Goal: Information Seeking & Learning: Learn about a topic

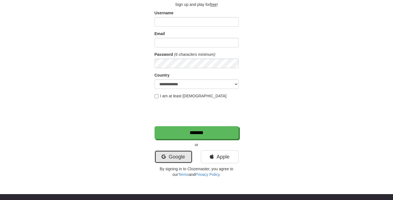
scroll to position [36, 0]
click at [168, 153] on link "Google" at bounding box center [173, 156] width 38 height 13
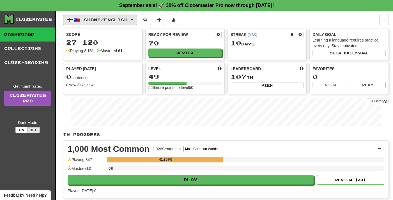
click at [113, 23] on button "Suomi / English" at bounding box center [100, 20] width 74 height 11
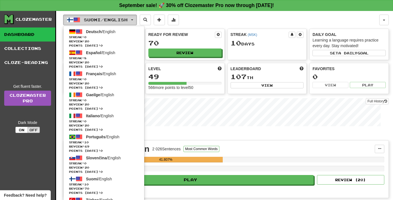
click at [113, 23] on button "Suomi / English" at bounding box center [100, 20] width 74 height 11
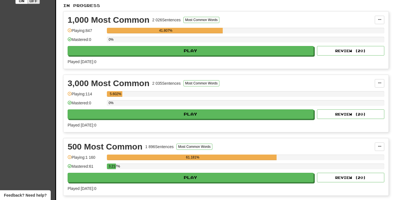
scroll to position [129, 0]
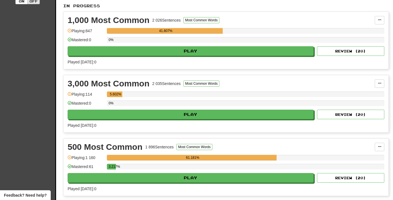
click at [147, 108] on div "0%" at bounding box center [245, 104] width 277 height 9
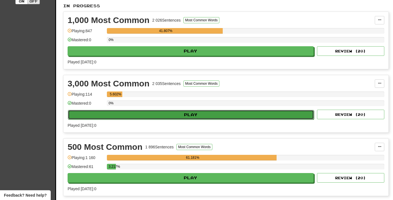
click at [147, 110] on button "Play" at bounding box center [191, 115] width 246 height 10
select select "**"
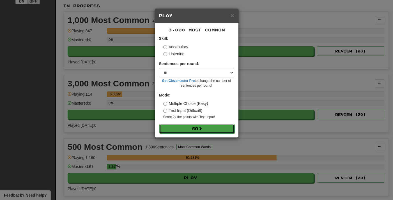
click at [166, 131] on button "Go" at bounding box center [196, 129] width 75 height 10
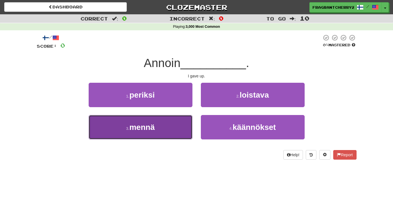
click at [186, 135] on button "3 . mennä" at bounding box center [141, 127] width 104 height 24
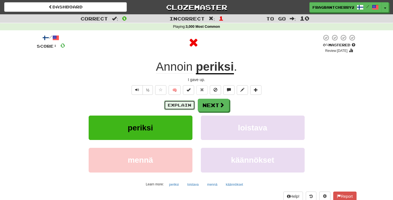
click at [181, 107] on button "Explain" at bounding box center [179, 105] width 31 height 10
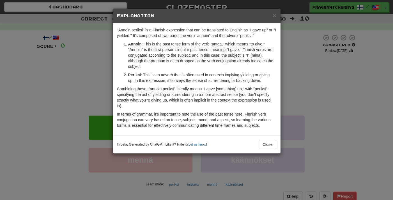
click at [100, 67] on div "× Explanation "Annoin periksi" is a Finnish expression that can be translated t…" at bounding box center [196, 100] width 393 height 200
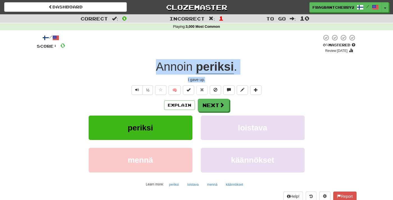
drag, startPoint x: 181, startPoint y: 79, endPoint x: 159, endPoint y: 71, distance: 23.5
click at [159, 71] on div "/ Score: 0 0 % Mastered Review: 2025-09-20 Annoin periksi . I gave up. ½ 🧠 Expl…" at bounding box center [197, 122] width 320 height 176
copy div "Annoin periksi . I gave up."
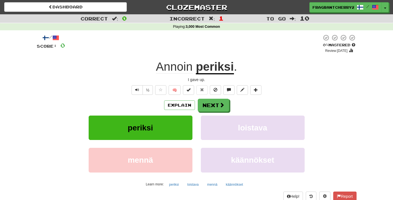
click at [205, 99] on div "/ Score: 0 0 % Mastered Review: 2025-09-20 Annoin periksi . I gave up. ½ 🧠 Expl…" at bounding box center [197, 122] width 320 height 176
click at [205, 101] on button "Next" at bounding box center [213, 105] width 31 height 13
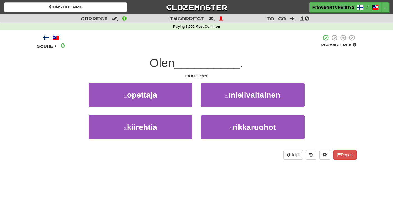
click at [205, 53] on div "/ Score: 0 25 % Mastered Olen __________ . I'm a teacher. 1 . opettaja 2 . miel…" at bounding box center [197, 96] width 320 height 125
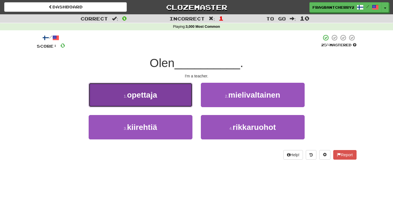
click at [178, 97] on button "1 . opettaja" at bounding box center [141, 95] width 104 height 24
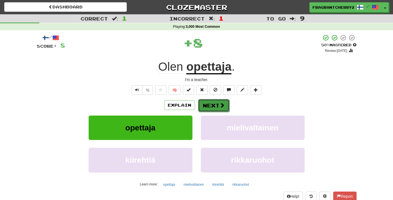
click at [204, 107] on button "Next" at bounding box center [213, 105] width 31 height 13
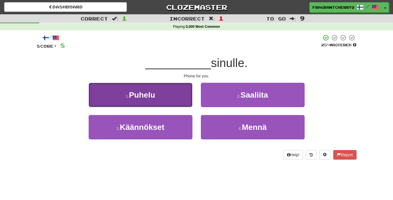
click at [161, 94] on button "1 . Puhelu" at bounding box center [141, 95] width 104 height 24
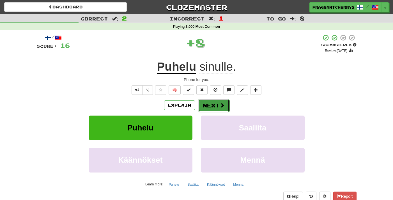
click at [202, 103] on button "Next" at bounding box center [213, 105] width 31 height 13
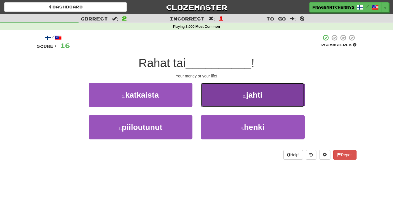
click at [208, 99] on button "2 . jahti" at bounding box center [253, 95] width 104 height 24
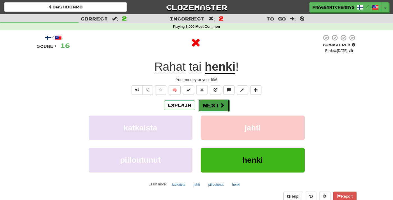
click at [206, 105] on button "Next" at bounding box center [213, 105] width 31 height 13
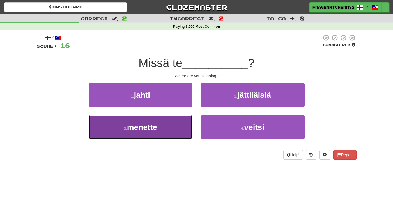
click at [177, 127] on button "3 . menette" at bounding box center [141, 127] width 104 height 24
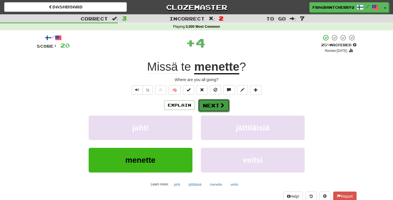
click at [201, 108] on button "Next" at bounding box center [213, 105] width 31 height 13
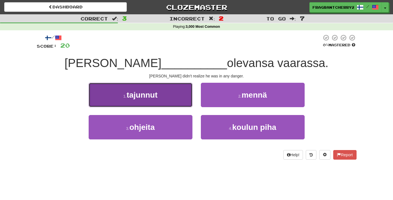
click at [172, 104] on button "1 . tajunnut" at bounding box center [141, 95] width 104 height 24
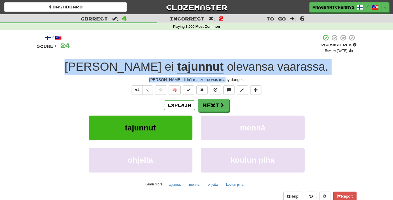
drag, startPoint x: 240, startPoint y: 80, endPoint x: 105, endPoint y: 70, distance: 134.9
click at [105, 70] on div "/ Score: 24 + 4 25 % Mastered Review: 2025-09-21 Tom ei tajunnut olevansa vaara…" at bounding box center [197, 122] width 320 height 176
copy div "Tom ei tajunnut olevansa vaarassa . Tom didn't realize he was in any danger."
click at [211, 102] on button "Next" at bounding box center [213, 105] width 31 height 13
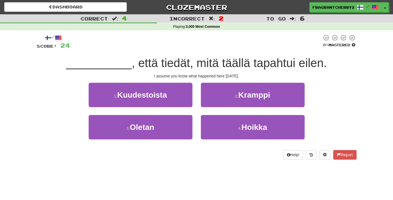
click at [160, 78] on div "I assume you know what happened here yesterday." at bounding box center [197, 76] width 320 height 6
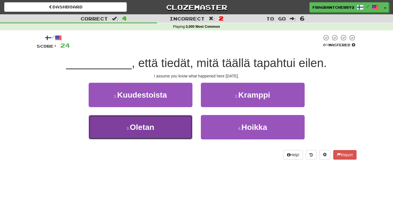
click at [188, 123] on button "3 . Oletan" at bounding box center [141, 127] width 104 height 24
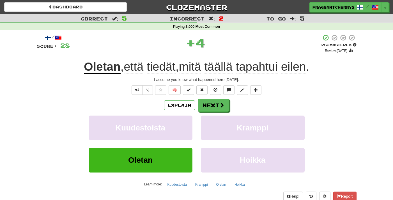
drag, startPoint x: 246, startPoint y: 80, endPoint x: 45, endPoint y: 67, distance: 200.6
click at [45, 67] on div "/ Score: 28 + 4 25 % Mastered Review: 2025-09-21 Oletan , että tiedät , mitä tä…" at bounding box center [197, 122] width 320 height 176
copy div "Oletan , että tiedät , mitä täällä tapahtui eilen . I assume you know what happ…"
click at [214, 108] on button "Next" at bounding box center [213, 105] width 31 height 13
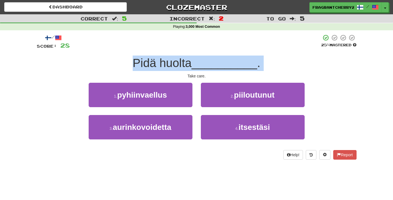
click at [105, 70] on div "Pidä huolta __________ ." at bounding box center [197, 63] width 320 height 15
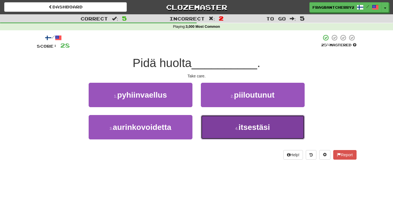
click at [240, 133] on button "4 . itsestäsi" at bounding box center [253, 127] width 104 height 24
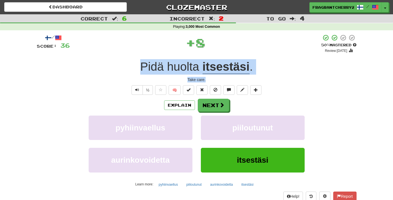
drag, startPoint x: 212, startPoint y: 80, endPoint x: 131, endPoint y: 70, distance: 81.1
click at [131, 70] on div "/ Score: 36 + 8 50 % Mastered Review: 2025-09-30 Pidä huolta itsestäsi . Take c…" at bounding box center [197, 122] width 320 height 176
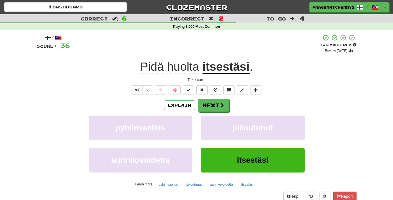
click at [213, 112] on div "Explain Next pyhiinvaellus piiloutunut aurinkovoidetta itsestäsi Learn more: py…" at bounding box center [197, 144] width 320 height 90
click at [213, 107] on button "Next" at bounding box center [213, 105] width 31 height 13
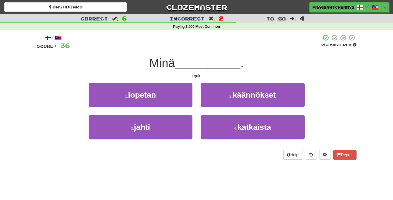
click at [149, 62] on div "Minä __________ ." at bounding box center [197, 63] width 320 height 15
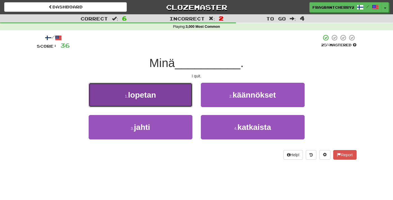
click at [149, 92] on span "lopetan" at bounding box center [142, 95] width 28 height 9
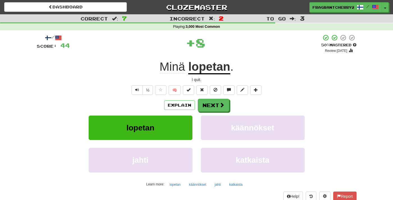
click at [220, 112] on div "Explain Next lopetan käännökset jahti katkaista Learn more: lopetan käännökset …" at bounding box center [197, 144] width 320 height 90
click at [217, 108] on button "Next" at bounding box center [213, 105] width 31 height 13
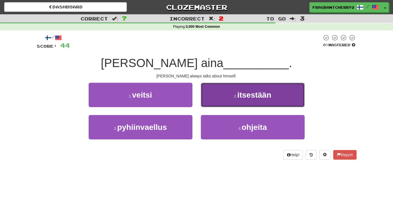
click at [231, 86] on button "2 . itsestään" at bounding box center [253, 95] width 104 height 24
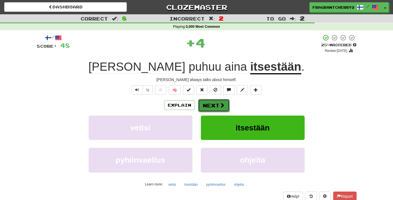
click at [210, 105] on button "Next" at bounding box center [213, 105] width 31 height 13
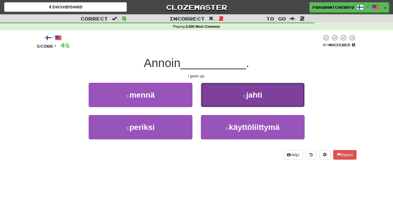
click at [254, 99] on span "jahti" at bounding box center [254, 95] width 16 height 9
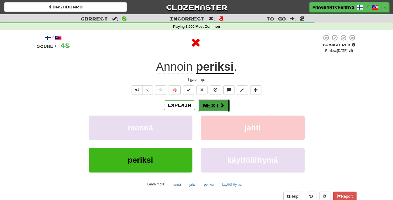
click at [216, 109] on button "Next" at bounding box center [213, 105] width 31 height 13
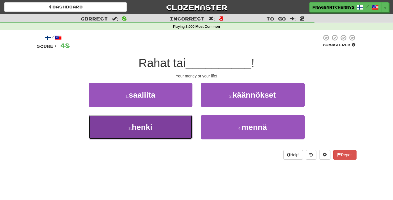
click at [182, 130] on button "3 . henki" at bounding box center [141, 127] width 104 height 24
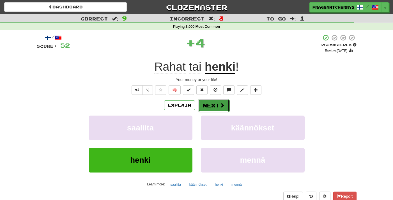
click at [220, 109] on button "Next" at bounding box center [213, 105] width 31 height 13
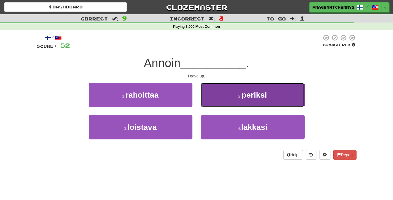
click at [223, 94] on button "2 . periksi" at bounding box center [253, 95] width 104 height 24
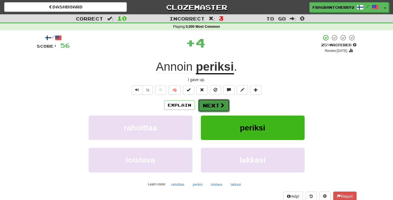
click at [214, 108] on button "Next" at bounding box center [213, 105] width 31 height 13
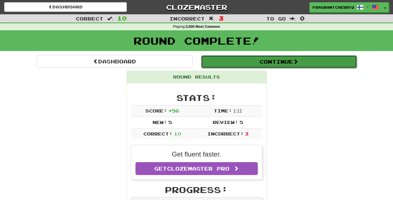
click at [228, 63] on button "Continue" at bounding box center [279, 61] width 156 height 13
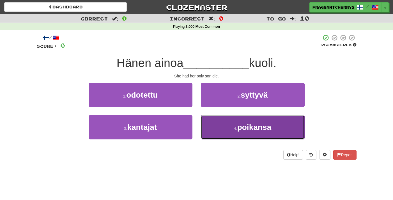
click at [231, 117] on button "4 . poikansa" at bounding box center [253, 127] width 104 height 24
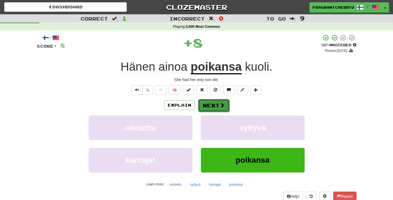
click at [216, 105] on button "Next" at bounding box center [213, 105] width 31 height 13
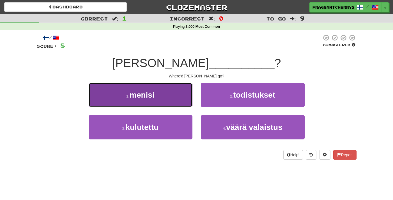
click at [188, 99] on button "1 . menisi" at bounding box center [141, 95] width 104 height 24
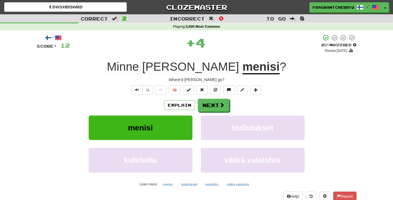
click at [179, 111] on div "Explain Next" at bounding box center [197, 105] width 320 height 13
click at [177, 109] on button "Explain" at bounding box center [179, 105] width 31 height 10
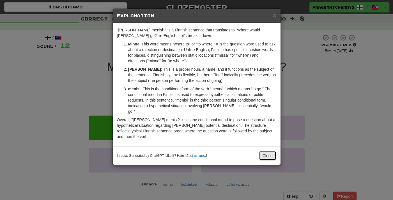
click at [261, 151] on button "Close" at bounding box center [267, 156] width 17 height 10
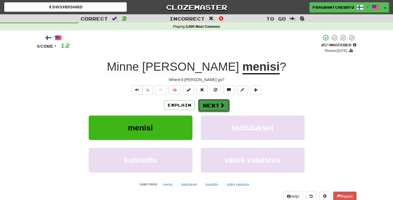
click at [208, 104] on button "Next" at bounding box center [213, 105] width 31 height 13
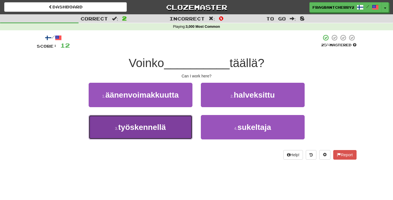
click at [173, 128] on button "3 . työskennellä" at bounding box center [141, 127] width 104 height 24
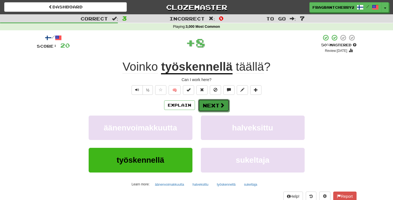
click at [204, 106] on button "Next" at bounding box center [213, 105] width 31 height 13
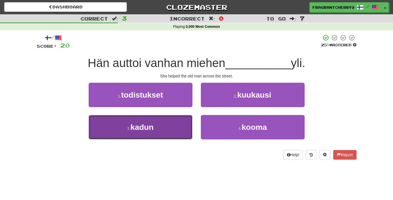
click at [182, 120] on button "3 . kadun" at bounding box center [141, 127] width 104 height 24
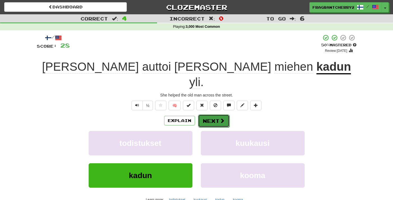
click at [205, 114] on button "Next" at bounding box center [213, 120] width 31 height 13
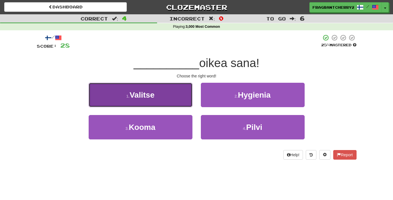
click at [186, 94] on button "1 . Valitse" at bounding box center [141, 95] width 104 height 24
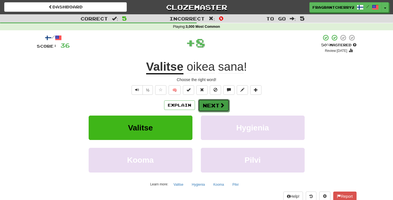
click at [208, 105] on button "Next" at bounding box center [213, 105] width 31 height 13
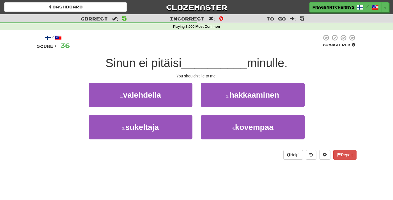
click at [200, 125] on div "4 . kovempaa" at bounding box center [253, 131] width 112 height 32
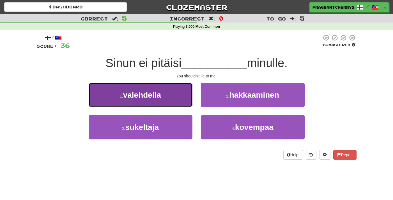
click at [180, 97] on button "1 . valehdella" at bounding box center [141, 95] width 104 height 24
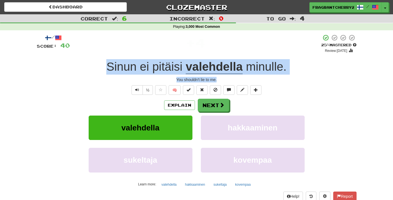
drag, startPoint x: 221, startPoint y: 81, endPoint x: 108, endPoint y: 70, distance: 113.0
click at [108, 70] on div "/ Score: 40 + 4 25 % Mastered Review: 2025-09-21 Sinun ei pitäisi valehdella mi…" at bounding box center [197, 122] width 320 height 176
copy div "Sinun ei pitäisi valehdella minulle . You shouldn't lie to me."
click at [201, 106] on button "Next" at bounding box center [213, 105] width 31 height 13
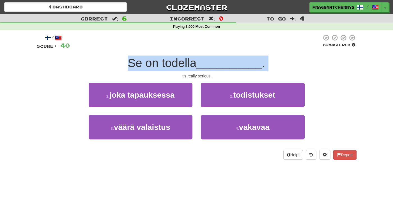
click at [153, 71] on div "Se on todella __________ ." at bounding box center [197, 63] width 320 height 15
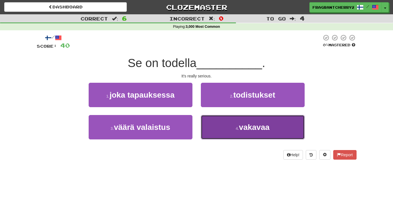
click at [228, 132] on button "4 . vakavaa" at bounding box center [253, 127] width 104 height 24
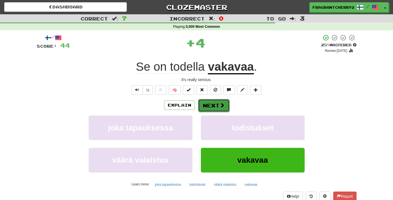
click at [203, 108] on button "Next" at bounding box center [213, 105] width 31 height 13
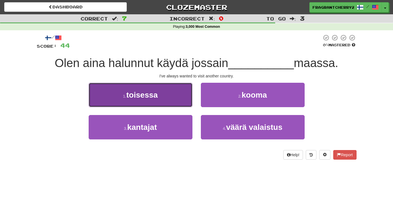
click at [117, 98] on button "1 . toisessa" at bounding box center [141, 95] width 104 height 24
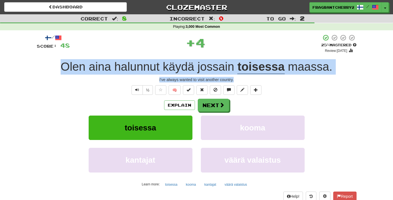
drag, startPoint x: 242, startPoint y: 80, endPoint x: 20, endPoint y: 72, distance: 221.9
click at [37, 72] on div "/ Score: 48 + 4 25 % Mastered Review: 2025-09-21 Olen aina halunnut käydä jossa…" at bounding box center [197, 124] width 320 height 188
copy div "Olen aina halunnut käydä jossain toisessa maassa . I've always wanted to visit …"
click at [173, 109] on button "Explain" at bounding box center [179, 105] width 31 height 10
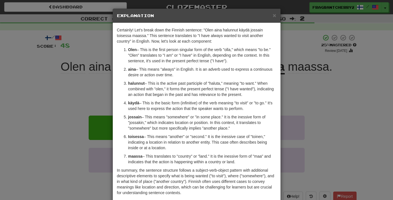
click at [85, 123] on div "× Explanation Certainly! Let's break down the Finnish sentence: "Olen aina halu…" at bounding box center [196, 100] width 393 height 200
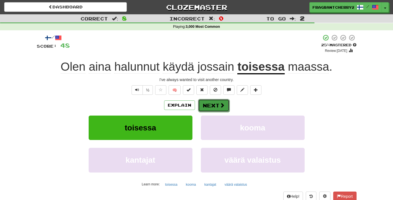
click at [205, 105] on button "Next" at bounding box center [213, 105] width 31 height 13
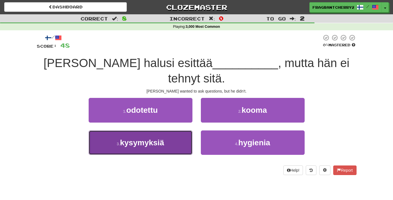
click at [159, 137] on button "3 . kysymyksiä" at bounding box center [141, 142] width 104 height 24
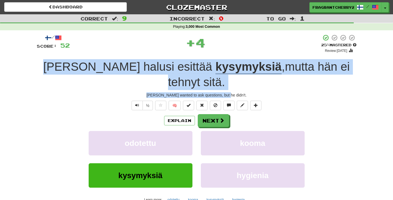
drag, startPoint x: 241, startPoint y: 80, endPoint x: 39, endPoint y: 74, distance: 202.5
click at [39, 74] on div "/ Score: 52 + 4 25 % Mastered Review: 2025-09-21 Tom halusi esittää kysymyksiä …" at bounding box center [197, 129] width 320 height 191
copy div "Tom halusi esittää kysymyksiä , mutta hän ei tehnyt sitä . Tom wanted to ask qu…"
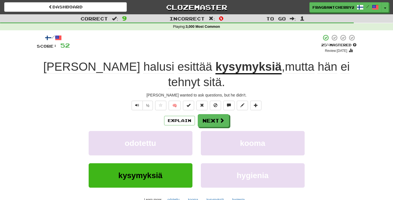
click at [77, 101] on div "½ 🧠" at bounding box center [197, 106] width 320 height 10
click at [213, 114] on button "Next" at bounding box center [213, 120] width 31 height 13
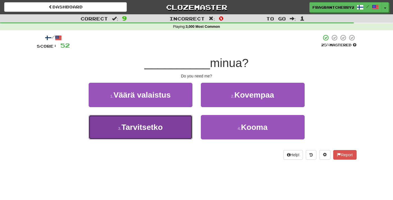
click at [160, 134] on button "3 . Tarvitsetko" at bounding box center [141, 127] width 104 height 24
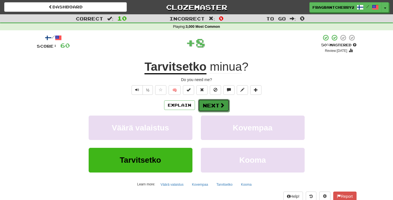
click at [215, 105] on button "Next" at bounding box center [213, 105] width 31 height 13
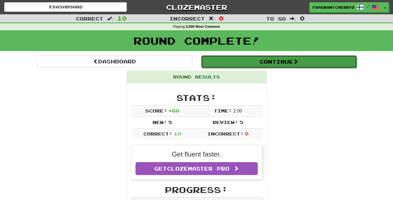
click at [238, 64] on button "Continue" at bounding box center [279, 61] width 156 height 13
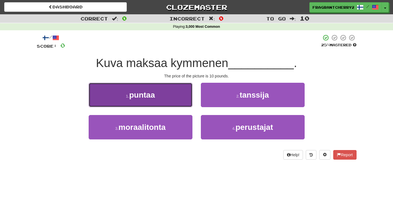
click at [154, 89] on button "1 . puntaa" at bounding box center [141, 95] width 104 height 24
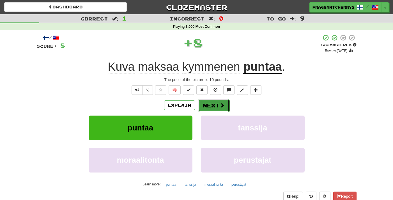
click at [212, 105] on button "Next" at bounding box center [213, 105] width 31 height 13
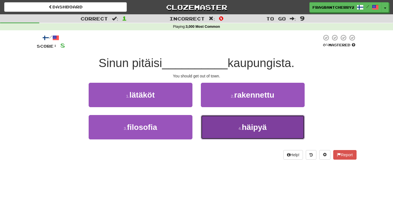
click at [218, 127] on button "4 . häipyä" at bounding box center [253, 127] width 104 height 24
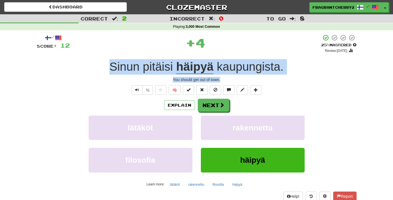
drag, startPoint x: 217, startPoint y: 80, endPoint x: 110, endPoint y: 69, distance: 107.3
click at [110, 69] on div "/ Score: 12 + 4 25 % Mastered Review: 2025-09-21 Sinun pitäisi häipyä kaupungis…" at bounding box center [197, 122] width 320 height 176
copy div "Sinun pitäisi häipyä kaupungista . You should get out of town."
click at [180, 104] on button "Explain" at bounding box center [179, 105] width 31 height 10
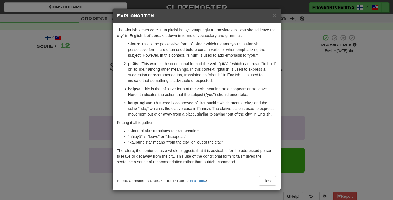
click at [99, 93] on div "× Explanation The Finnish sentence "Sinun pitäisi häipyä kaupungista" translate…" at bounding box center [196, 100] width 393 height 200
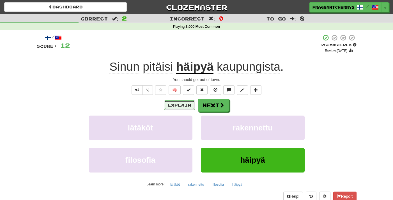
click at [177, 109] on button "Explain" at bounding box center [179, 105] width 31 height 10
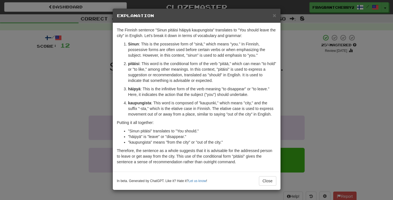
click at [79, 93] on div "× Explanation The Finnish sentence "Sinun pitäisi häipyä kaupungista" translate…" at bounding box center [196, 100] width 393 height 200
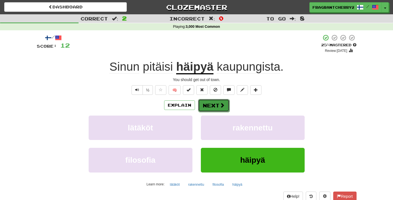
click at [211, 106] on button "Next" at bounding box center [213, 105] width 31 height 13
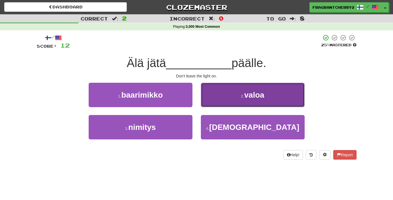
click at [219, 97] on button "2 . valoa" at bounding box center [253, 95] width 104 height 24
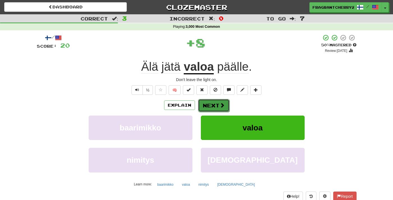
click at [215, 103] on button "Next" at bounding box center [213, 105] width 31 height 13
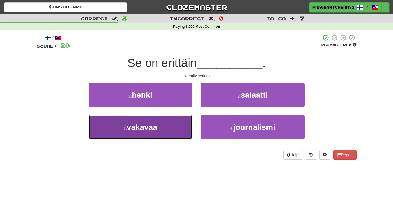
click at [184, 130] on button "3 . vakavaa" at bounding box center [141, 127] width 104 height 24
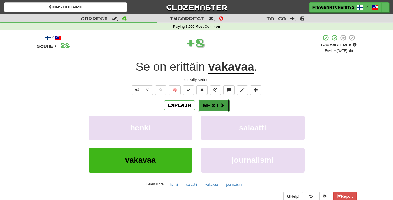
click at [202, 111] on button "Next" at bounding box center [213, 105] width 31 height 13
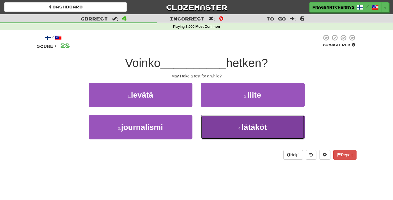
click at [211, 118] on button "4 . lätäköt" at bounding box center [253, 127] width 104 height 24
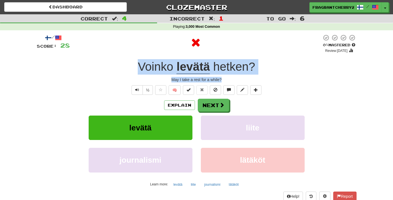
drag, startPoint x: 227, startPoint y: 80, endPoint x: 116, endPoint y: 68, distance: 112.4
click at [116, 68] on div "/ Score: 28 0 % Mastered Review: 2025-09-20 Voinko levätä hetken ? May I take a…" at bounding box center [197, 122] width 320 height 176
copy div "Voinko levätä hetken ? May I take a rest for a while?"
click at [220, 107] on span at bounding box center [222, 105] width 5 height 5
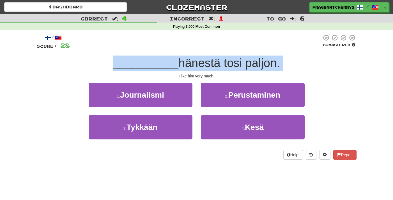
click at [156, 35] on div at bounding box center [196, 41] width 252 height 15
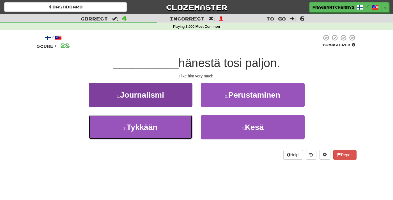
click at [160, 128] on button "3 . Tykkään" at bounding box center [141, 127] width 104 height 24
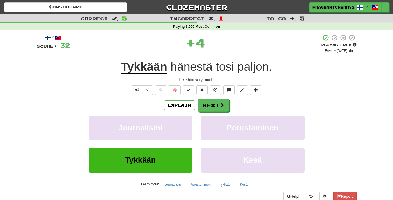
click at [216, 81] on div "I like him very much." at bounding box center [197, 80] width 320 height 6
click at [182, 111] on div "Explain Next" at bounding box center [197, 105] width 320 height 13
click at [181, 104] on button "Explain" at bounding box center [179, 105] width 31 height 10
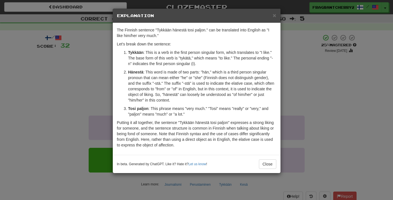
click at [92, 95] on div "× Explanation The Finnish sentence "Tykkään hänestä tosi paljon." can be transl…" at bounding box center [196, 100] width 393 height 200
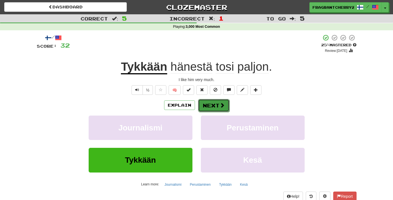
click at [206, 107] on button "Next" at bounding box center [213, 105] width 31 height 13
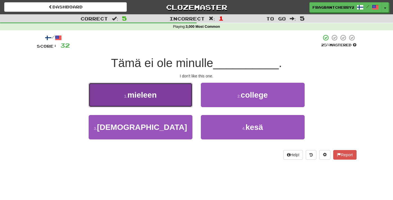
click at [176, 94] on button "1 . mieleen" at bounding box center [141, 95] width 104 height 24
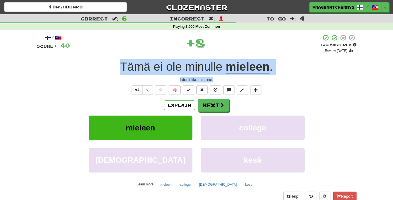
drag, startPoint x: 217, startPoint y: 80, endPoint x: 89, endPoint y: 72, distance: 128.7
click at [89, 72] on div "/ Score: 40 + 8 50 % Mastered Review: 2025-09-30 Tämä ei ole minulle mieleen . …" at bounding box center [197, 122] width 320 height 176
copy div "Tämä ei ole minulle mieleen . I don't like this one."
click at [206, 104] on button "Next" at bounding box center [213, 105] width 31 height 13
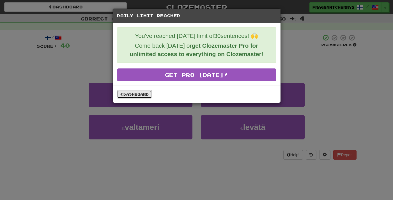
click at [129, 97] on link "Dashboard" at bounding box center [134, 94] width 35 height 8
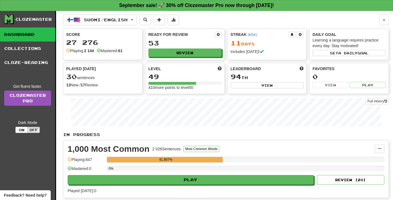
click at [123, 24] on button "Suomi / English" at bounding box center [100, 20] width 74 height 11
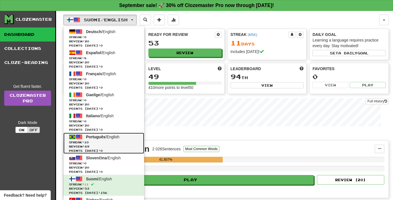
click at [100, 140] on span "Streak: 10" at bounding box center [104, 142] width 70 height 4
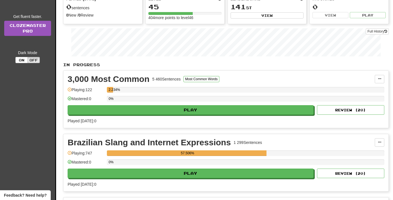
scroll to position [114, 0]
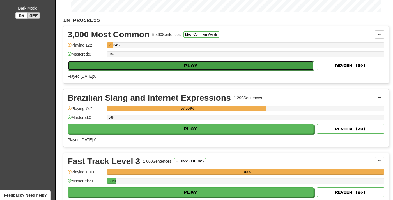
click at [180, 70] on button "Play" at bounding box center [191, 66] width 246 height 10
select select "**"
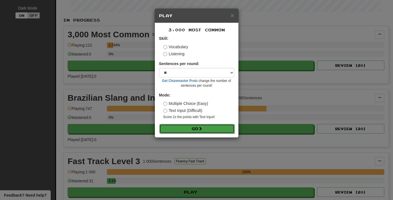
click at [192, 132] on button "Go" at bounding box center [196, 129] width 75 height 10
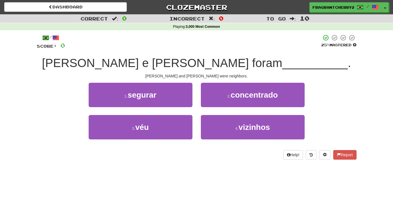
click at [233, 143] on div "4 . vizinhos" at bounding box center [253, 131] width 112 height 32
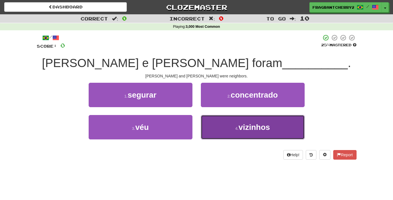
click at [232, 126] on button "4 . vizinhos" at bounding box center [253, 127] width 104 height 24
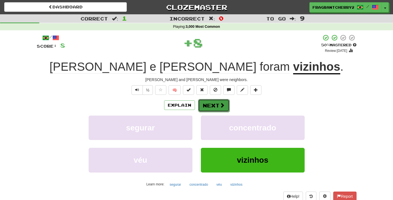
click at [209, 103] on button "Next" at bounding box center [213, 105] width 31 height 13
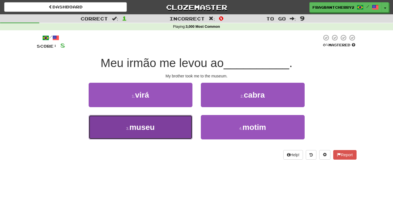
click at [172, 127] on button "3 . museu" at bounding box center [141, 127] width 104 height 24
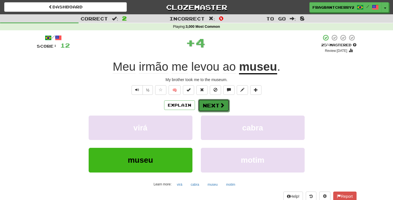
click at [206, 108] on button "Next" at bounding box center [213, 105] width 31 height 13
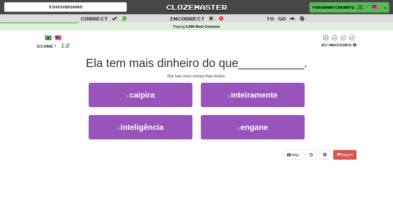
click at [227, 82] on div "/ Score: 12 25 % Mastered Ela tem mais dinheiro do que __________ . She has mor…" at bounding box center [197, 96] width 320 height 125
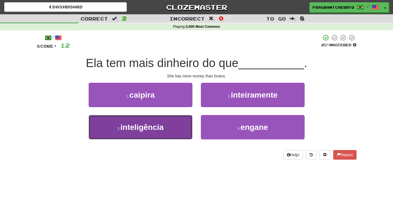
click at [167, 129] on button "3 . inteligência" at bounding box center [141, 127] width 104 height 24
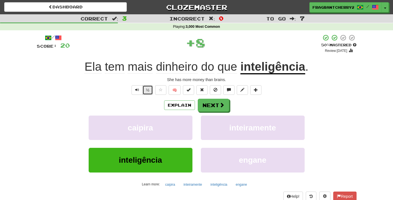
click at [146, 91] on button "½" at bounding box center [147, 90] width 11 height 10
click at [217, 106] on button "Next" at bounding box center [213, 105] width 31 height 13
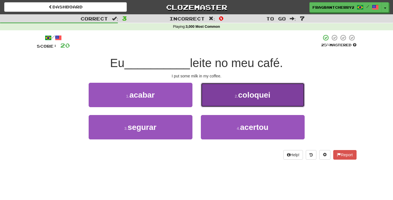
click at [223, 105] on button "2 . coloquei" at bounding box center [253, 95] width 104 height 24
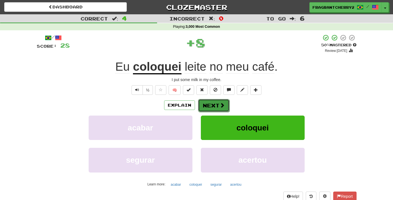
click at [211, 110] on button "Next" at bounding box center [213, 105] width 31 height 13
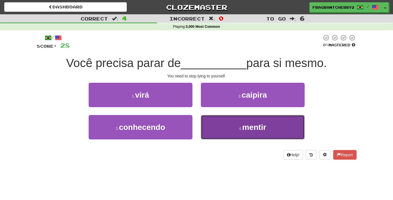
click at [231, 128] on button "4 . mentir" at bounding box center [253, 127] width 104 height 24
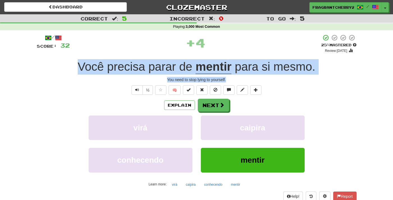
drag, startPoint x: 232, startPoint y: 80, endPoint x: 70, endPoint y: 69, distance: 162.1
click at [70, 69] on div "/ Score: 32 + 4 25 % Mastered Review: 2025-09-21 Você precisa parar de mentir p…" at bounding box center [197, 122] width 320 height 176
copy div "Você precisa parar de mentir para si mesmo . You need to stop lying to yourself."
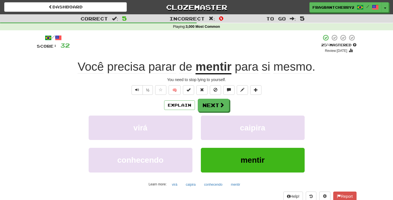
click at [205, 98] on div "/ Score: 32 + 4 25 % Mastered Review: 2025-09-21 Você precisa parar de mentir p…" at bounding box center [197, 122] width 320 height 176
click at [207, 103] on button "Next" at bounding box center [213, 105] width 31 height 13
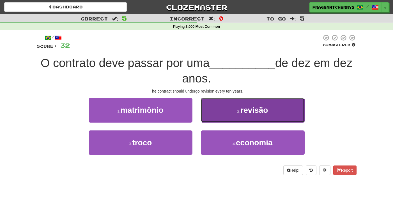
click at [224, 109] on button "2 . revisão" at bounding box center [253, 110] width 104 height 24
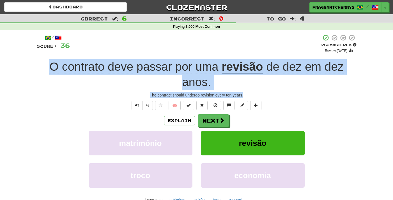
drag, startPoint x: 255, startPoint y: 95, endPoint x: 47, endPoint y: 73, distance: 208.6
click at [47, 73] on div "/ Score: 36 + 4 25 % Mastered Review: 2025-09-21 O contrato deve passar por uma…" at bounding box center [197, 129] width 320 height 191
copy div "O contrato deve passar por uma revisão de dez em dez anos . The contract should…"
click at [169, 121] on button "Explain" at bounding box center [179, 121] width 31 height 10
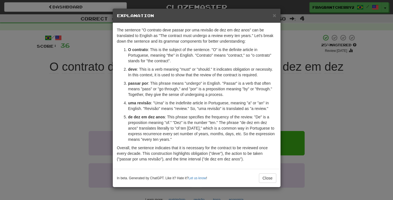
click at [93, 112] on div "× Explanation The sentence "O contrato deve passar por uma revisão de dez em de…" at bounding box center [196, 100] width 393 height 200
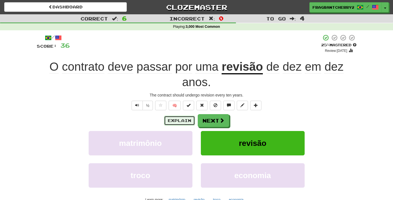
click at [179, 117] on button "Explain" at bounding box center [179, 121] width 31 height 10
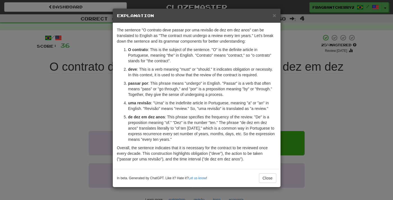
click at [101, 104] on div "× Explanation The sentence "O contrato deve passar por uma revisão de dez em de…" at bounding box center [196, 100] width 393 height 200
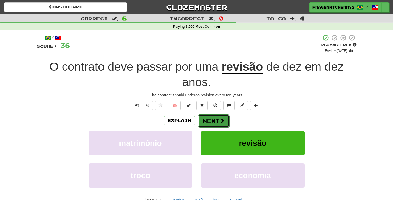
click at [212, 119] on button "Next" at bounding box center [213, 120] width 31 height 13
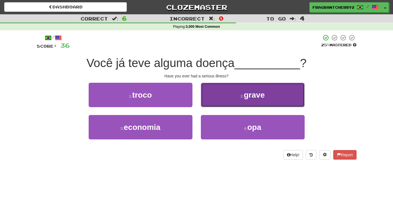
click at [227, 90] on button "2 . grave" at bounding box center [253, 95] width 104 height 24
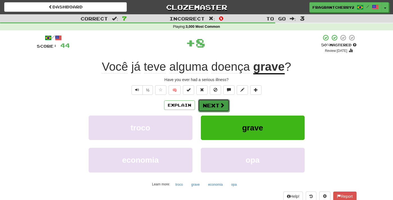
click at [216, 103] on button "Next" at bounding box center [213, 105] width 31 height 13
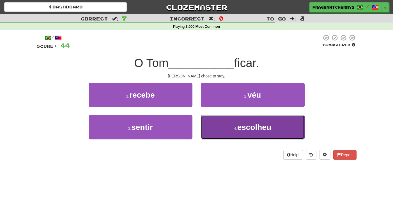
click at [226, 129] on button "4 . escolheu" at bounding box center [253, 127] width 104 height 24
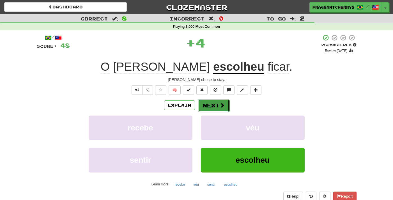
click at [210, 106] on button "Next" at bounding box center [213, 105] width 31 height 13
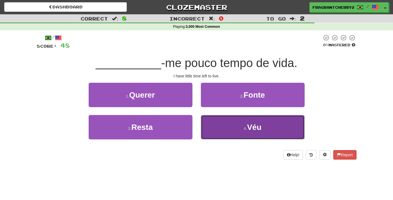
click at [234, 123] on button "4 . Véu" at bounding box center [253, 127] width 104 height 24
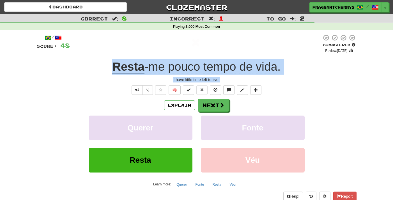
drag, startPoint x: 228, startPoint y: 82, endPoint x: 164, endPoint y: 63, distance: 66.7
click at [105, 68] on div "/ Score: 48 0 % Mastered Review: 2025-09-20 Resta -me pouco tempo de vida . I h…" at bounding box center [197, 122] width 320 height 176
copy div "Resta -me pouco tempo de vida . I have little time left to live."
click at [203, 109] on button "Next" at bounding box center [213, 105] width 31 height 13
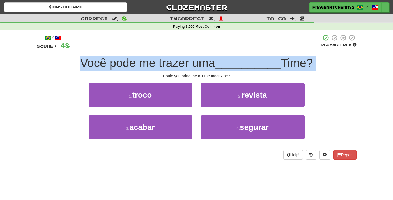
click at [167, 36] on div at bounding box center [195, 41] width 251 height 15
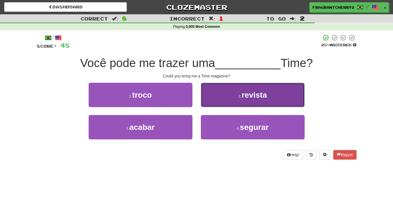
click at [238, 95] on button "2 . revista" at bounding box center [253, 95] width 104 height 24
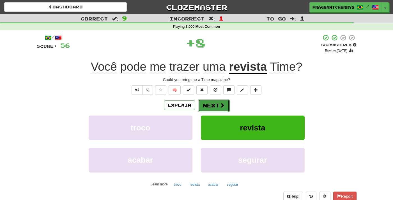
click at [207, 110] on button "Next" at bounding box center [213, 105] width 31 height 13
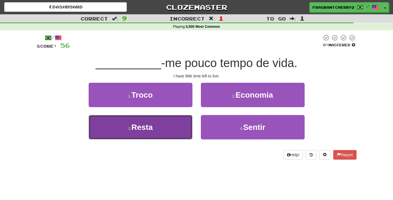
click at [188, 130] on button "3 . Resta" at bounding box center [141, 127] width 104 height 24
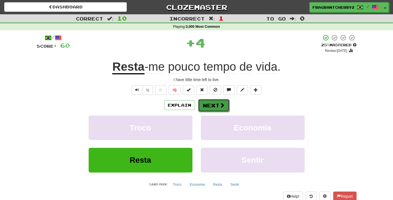
click at [207, 109] on button "Next" at bounding box center [213, 105] width 31 height 13
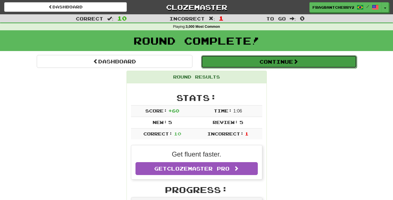
click at [223, 57] on button "Continue" at bounding box center [279, 61] width 156 height 13
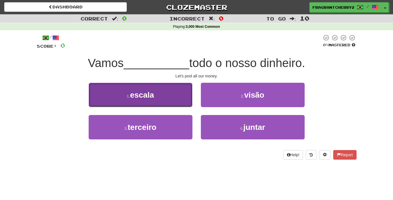
click at [177, 102] on button "1 . escala" at bounding box center [141, 95] width 104 height 24
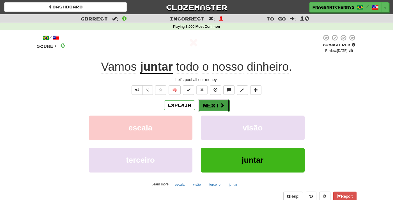
click at [207, 108] on button "Next" at bounding box center [213, 105] width 31 height 13
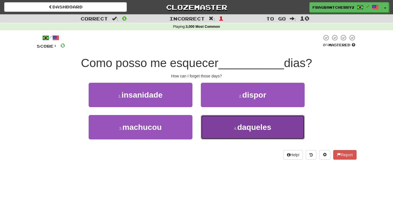
click at [243, 126] on span "daqueles" at bounding box center [254, 127] width 34 height 9
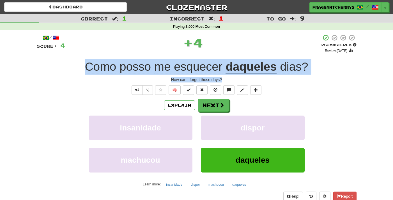
drag, startPoint x: 232, startPoint y: 82, endPoint x: 67, endPoint y: 68, distance: 165.5
click at [67, 68] on div "/ Score: 4 + 4 25 % Mastered Review: 2025-09-21 Como posso me esquecer daqueles…" at bounding box center [197, 122] width 320 height 176
copy div "Como posso me esquecer daqueles dias ? How can I forget those days?"
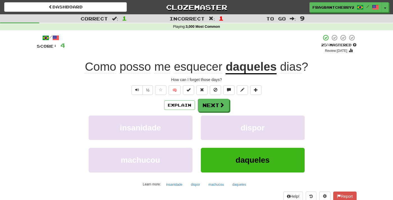
click at [232, 103] on div "Explain Next" at bounding box center [197, 105] width 320 height 13
click at [216, 102] on button "Next" at bounding box center [213, 105] width 31 height 13
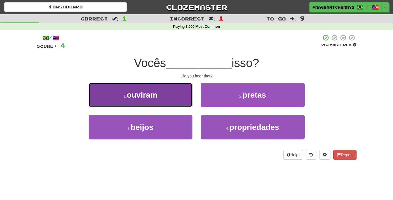
click at [145, 95] on span "ouviram" at bounding box center [142, 95] width 31 height 9
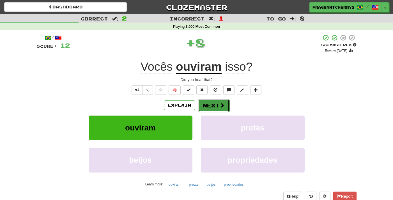
click at [204, 107] on button "Next" at bounding box center [213, 105] width 31 height 13
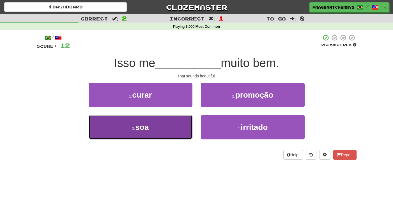
click at [170, 121] on button "3 . soa" at bounding box center [141, 127] width 104 height 24
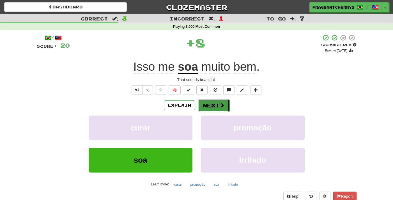
click at [201, 108] on button "Next" at bounding box center [213, 105] width 31 height 13
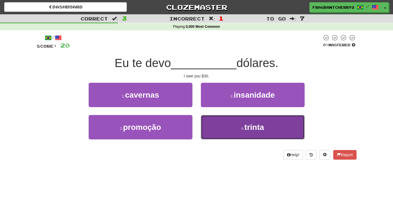
click at [219, 138] on button "4 . trinta" at bounding box center [253, 127] width 104 height 24
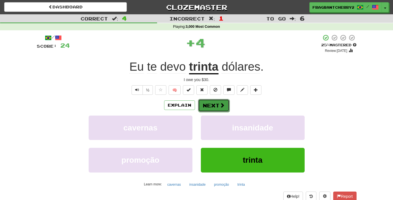
click at [205, 108] on button "Next" at bounding box center [213, 105] width 31 height 13
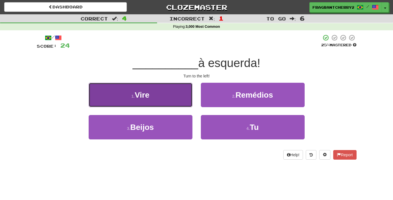
click at [179, 97] on button "1 . Vire" at bounding box center [141, 95] width 104 height 24
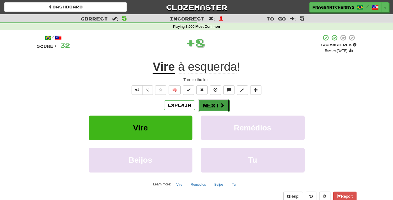
click at [204, 104] on button "Next" at bounding box center [213, 105] width 31 height 13
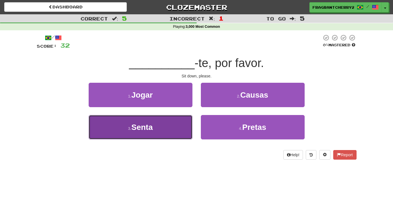
click at [181, 123] on button "3 . Senta" at bounding box center [141, 127] width 104 height 24
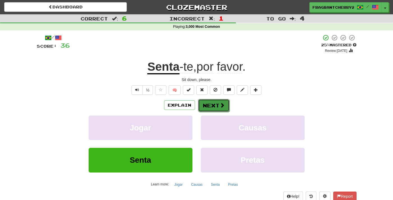
click at [212, 105] on button "Next" at bounding box center [213, 105] width 31 height 13
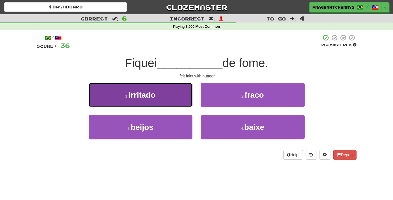
click at [186, 89] on button "1 . irritado" at bounding box center [141, 95] width 104 height 24
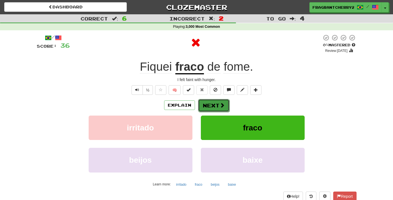
click at [217, 110] on button "Next" at bounding box center [213, 105] width 31 height 13
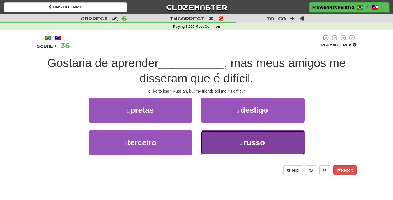
click at [218, 145] on button "4 . russo" at bounding box center [253, 142] width 104 height 24
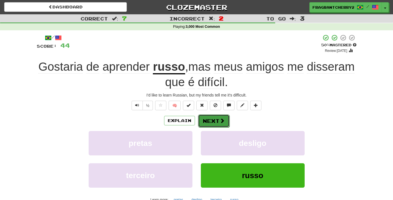
click at [216, 122] on button "Next" at bounding box center [213, 120] width 31 height 13
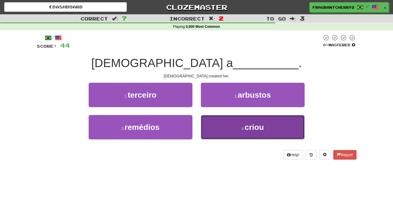
click at [217, 121] on button "4 . criou" at bounding box center [253, 127] width 104 height 24
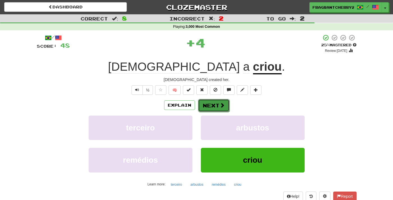
click at [205, 105] on button "Next" at bounding box center [213, 105] width 31 height 13
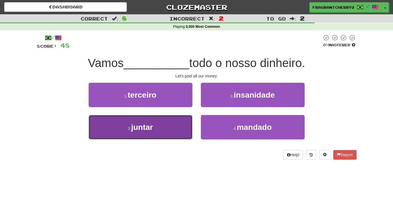
click at [179, 119] on button "3 . juntar" at bounding box center [141, 127] width 104 height 24
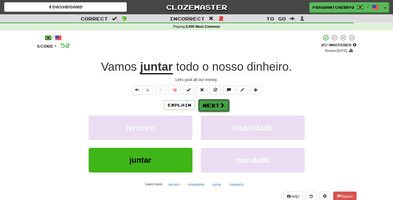
click at [215, 111] on button "Next" at bounding box center [213, 105] width 31 height 13
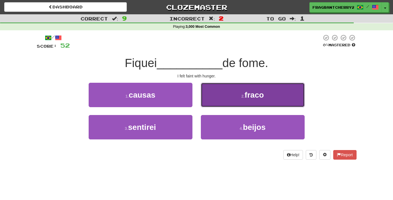
click at [225, 101] on button "2 . fraco" at bounding box center [253, 95] width 104 height 24
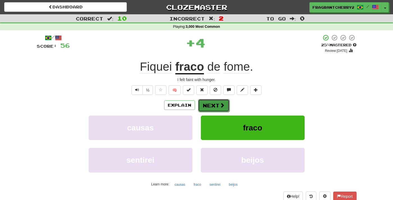
click at [202, 109] on button "Next" at bounding box center [213, 105] width 31 height 13
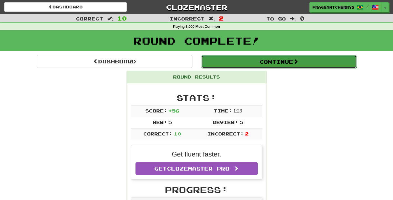
click at [227, 56] on button "Continue" at bounding box center [279, 61] width 156 height 13
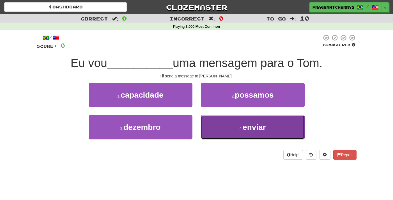
click at [221, 126] on button "4 . enviar" at bounding box center [253, 127] width 104 height 24
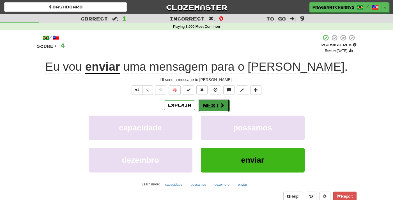
click at [207, 108] on button "Next" at bounding box center [213, 105] width 31 height 13
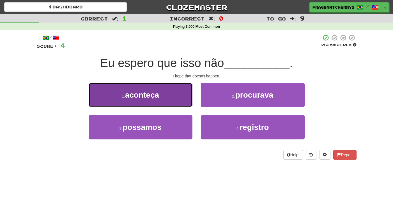
click at [150, 98] on span "aconteça" at bounding box center [142, 95] width 34 height 9
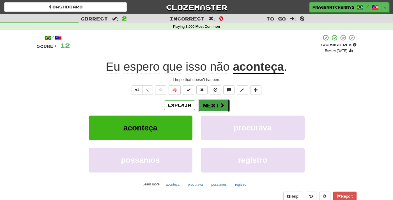
click at [210, 106] on button "Next" at bounding box center [213, 105] width 31 height 13
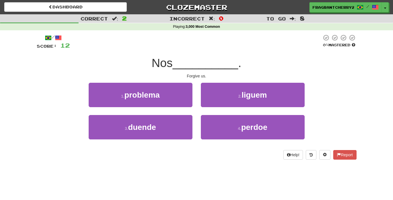
click at [157, 54] on div "/ Score: 12 0 % Mastered Nos __________ . Forgive us. 1 . problema 2 . liguem 3…" at bounding box center [197, 96] width 320 height 125
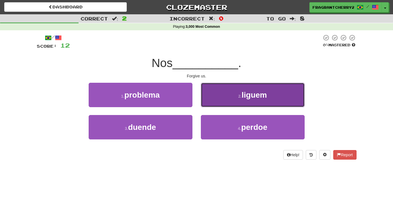
click at [214, 106] on button "2 . liguem" at bounding box center [253, 95] width 104 height 24
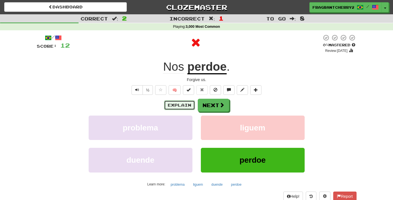
click at [180, 102] on button "Explain" at bounding box center [179, 105] width 31 height 10
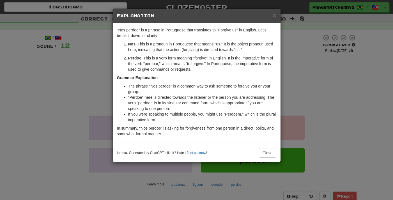
click at [102, 89] on div "× Explanation "Nos perdoe" is a phrase in Portuguese that translates to "Forgiv…" at bounding box center [196, 100] width 393 height 200
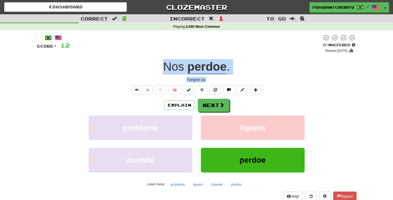
drag, startPoint x: 207, startPoint y: 79, endPoint x: 159, endPoint y: 71, distance: 48.5
click at [159, 71] on div "/ Score: 12 0 % Mastered Review: 2025-09-20 Nos perdoe . Forgive us. ½ 🧠 Explai…" at bounding box center [197, 122] width 320 height 176
copy div "Nos perdoe . Forgive us."
click at [216, 108] on button "Next" at bounding box center [213, 105] width 31 height 13
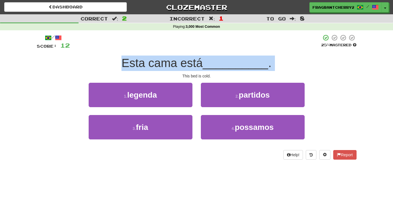
click at [137, 37] on div at bounding box center [195, 41] width 251 height 15
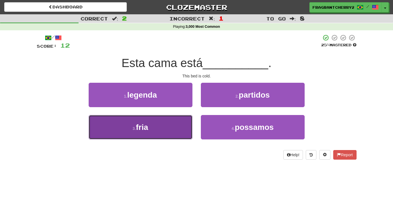
click at [170, 136] on button "3 . fria" at bounding box center [141, 127] width 104 height 24
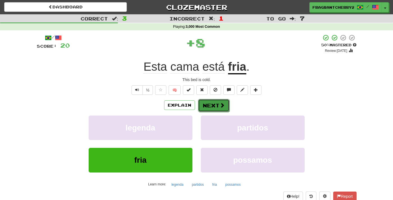
click at [213, 105] on button "Next" at bounding box center [213, 105] width 31 height 13
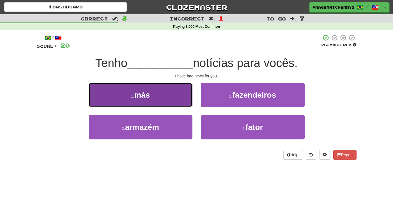
click at [182, 103] on button "1 . más" at bounding box center [141, 95] width 104 height 24
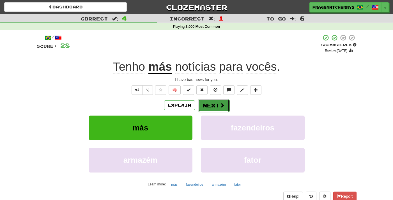
click at [208, 104] on button "Next" at bounding box center [213, 105] width 31 height 13
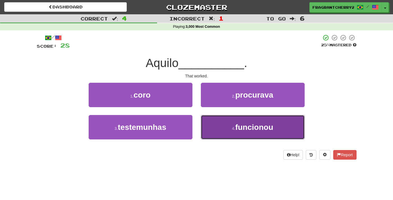
click at [216, 133] on button "4 . funcionou" at bounding box center [253, 127] width 104 height 24
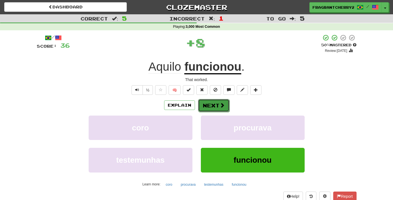
click at [204, 103] on button "Next" at bounding box center [213, 105] width 31 height 13
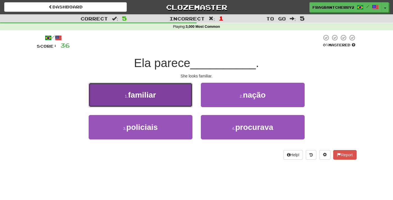
click at [190, 100] on button "1 . familiar" at bounding box center [141, 95] width 104 height 24
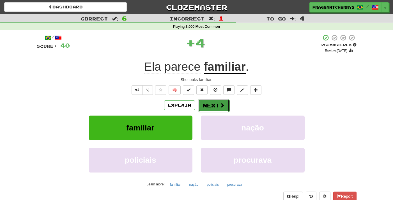
click at [216, 110] on button "Next" at bounding box center [213, 105] width 31 height 13
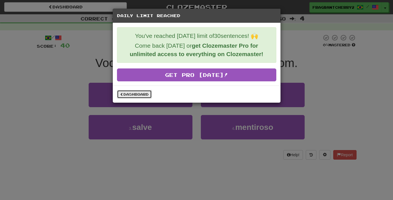
click at [121, 91] on link "Dashboard" at bounding box center [134, 94] width 35 height 8
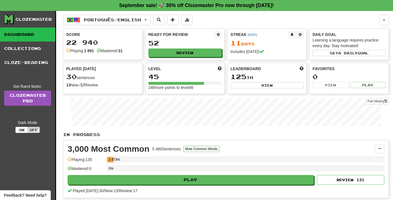
click at [90, 24] on button "Português / English" at bounding box center [106, 20] width 87 height 11
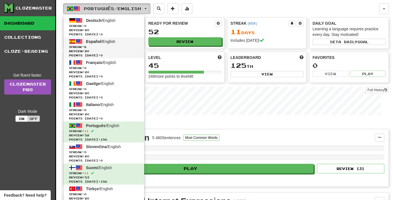
scroll to position [11, 0]
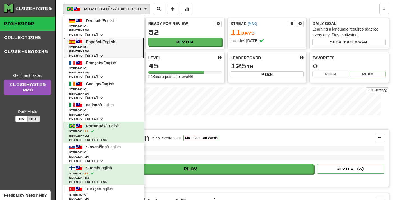
click at [86, 47] on span "8" at bounding box center [85, 46] width 2 height 3
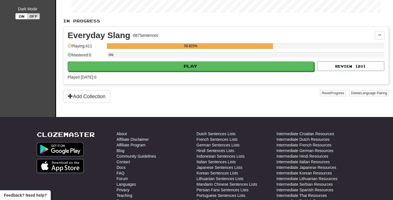
scroll to position [118, 0]
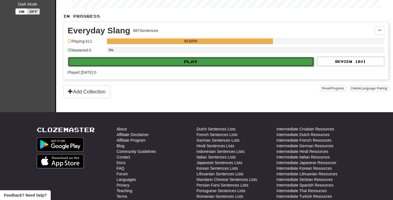
click at [158, 63] on button "Play" at bounding box center [191, 62] width 246 height 10
select select "**"
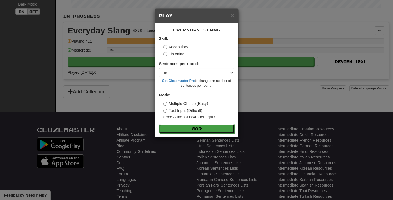
click at [177, 128] on button "Go" at bounding box center [196, 129] width 75 height 10
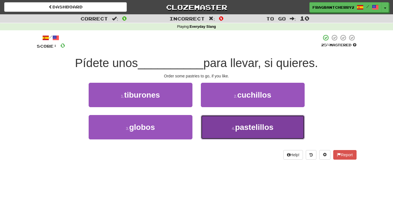
click at [214, 128] on button "4 . pastelillos" at bounding box center [253, 127] width 104 height 24
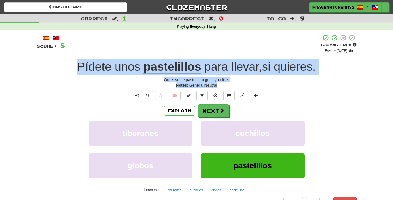
drag, startPoint x: 220, startPoint y: 86, endPoint x: 40, endPoint y: 60, distance: 182.3
click at [40, 60] on div "/ Score: 8 + 8 50 % Mastered Review: [DATE] Pídete unos pastelillos para llevar…" at bounding box center [197, 120] width 320 height 172
copy div "Pídete unos pastelillos para llevar , si quieres . Order some pastries to go, i…"
click at [218, 109] on button "Next" at bounding box center [213, 111] width 31 height 13
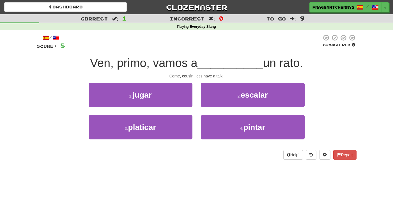
click at [162, 46] on div at bounding box center [193, 41] width 257 height 15
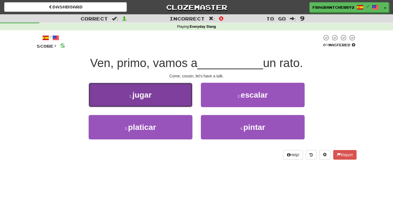
click at [162, 96] on button "1 . jugar" at bounding box center [141, 95] width 104 height 24
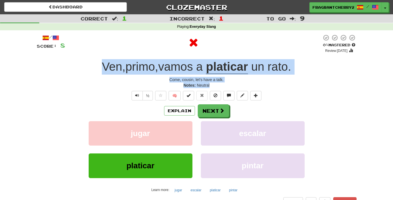
drag, startPoint x: 215, startPoint y: 84, endPoint x: 94, endPoint y: 72, distance: 121.5
click at [94, 72] on div "/ Score: 8 0 % Mastered Review: 2025-09-20 Ven , primo , vamos a platicar un ra…" at bounding box center [197, 120] width 320 height 172
copy div "Ven , primo , vamos a platicar un rato . Come, cousin, let's have a talk. Notes…"
click at [210, 112] on button "Next" at bounding box center [213, 111] width 31 height 13
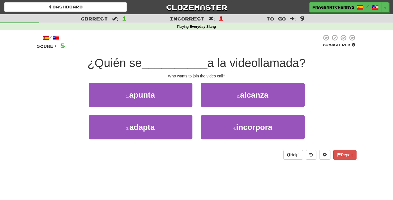
click at [131, 40] on div at bounding box center [193, 41] width 257 height 15
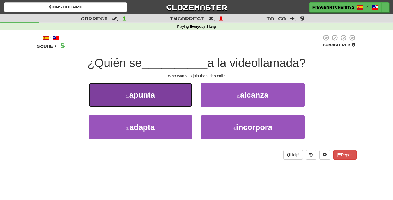
click at [184, 102] on button "1 . apunta" at bounding box center [141, 95] width 104 height 24
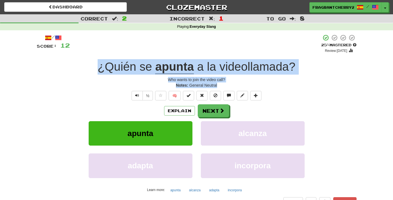
drag, startPoint x: 224, startPoint y: 87, endPoint x: 84, endPoint y: 68, distance: 141.4
click at [84, 68] on div "/ Score: 12 + 4 25 % Mastered Review: 2025-09-21 ¿Quién se apunta a la videolla…" at bounding box center [197, 120] width 320 height 172
copy div "¿Quién se apunta a la videollamada ? Who wants to join the video call? Notes: G…"
click at [207, 108] on button "Next" at bounding box center [213, 111] width 31 height 13
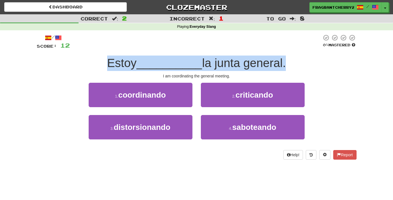
click at [119, 57] on span "Estoy" at bounding box center [121, 62] width 29 height 13
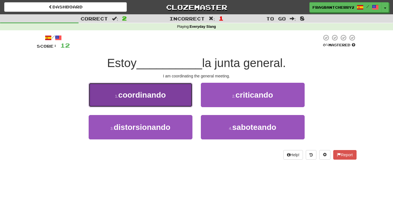
click at [144, 87] on button "1 . coordinando" at bounding box center [141, 95] width 104 height 24
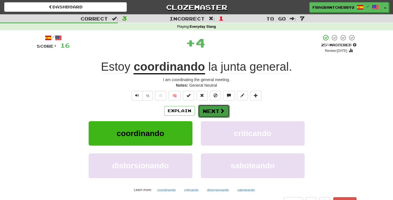
click at [225, 110] on button "Next" at bounding box center [213, 111] width 31 height 13
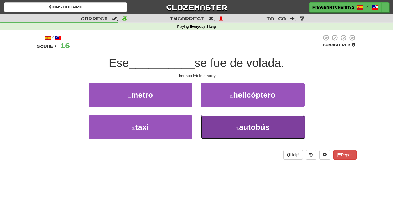
click at [226, 128] on button "4 . autobús" at bounding box center [253, 127] width 104 height 24
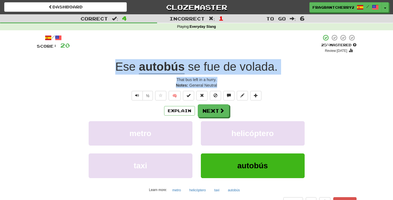
drag, startPoint x: 218, startPoint y: 86, endPoint x: 114, endPoint y: 66, distance: 105.3
click at [114, 66] on div "/ Score: 20 + 4 25 % Mastered Review: 2025-09-21 Ese autobús se fue de volada .…" at bounding box center [197, 120] width 320 height 172
copy div "Ese autobús se fue de volada . That bus left in a hurry. Notes: General Neutral"
click at [206, 116] on button "Next" at bounding box center [213, 111] width 31 height 13
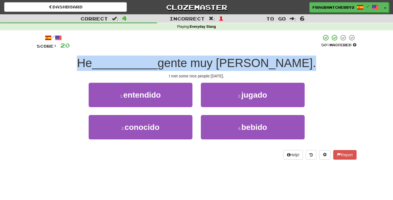
click at [147, 58] on span "__________" at bounding box center [125, 62] width 66 height 13
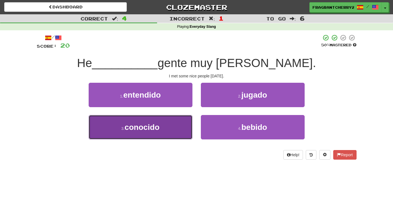
click at [178, 125] on button "3 . conocido" at bounding box center [141, 127] width 104 height 24
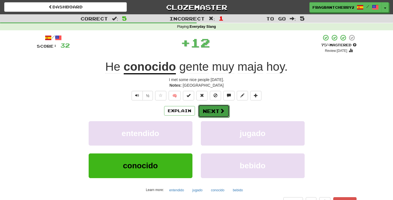
click at [223, 110] on span at bounding box center [222, 110] width 5 height 5
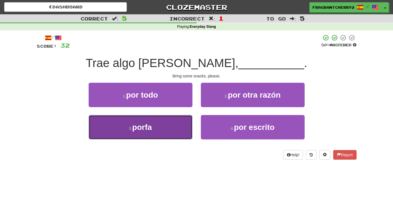
click at [183, 128] on button "3 . porfa" at bounding box center [141, 127] width 104 height 24
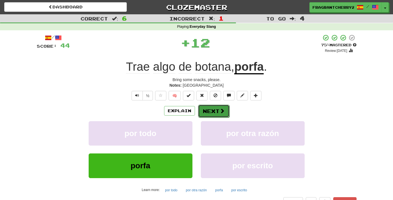
click at [213, 112] on button "Next" at bounding box center [213, 111] width 31 height 13
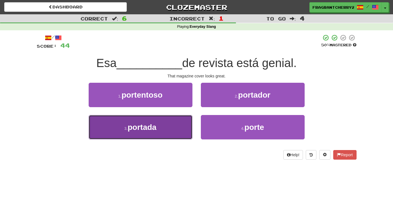
click at [169, 135] on button "3 . portada" at bounding box center [141, 127] width 104 height 24
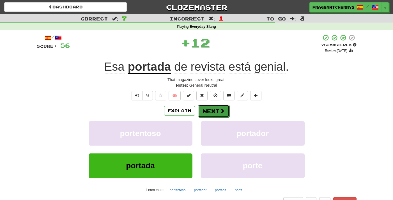
click at [204, 110] on button "Next" at bounding box center [213, 111] width 31 height 13
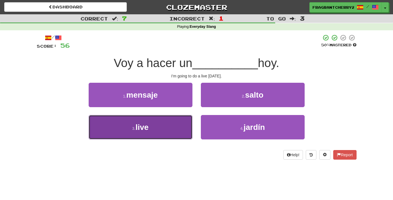
click at [179, 130] on button "3 . live" at bounding box center [141, 127] width 104 height 24
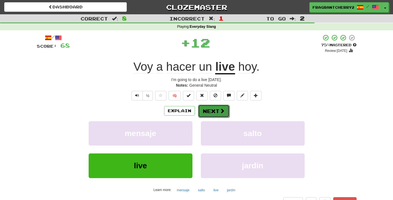
click at [212, 113] on button "Next" at bounding box center [213, 111] width 31 height 13
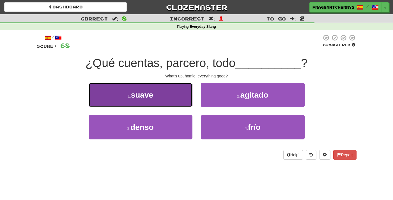
click at [165, 100] on button "1 . suave" at bounding box center [141, 95] width 104 height 24
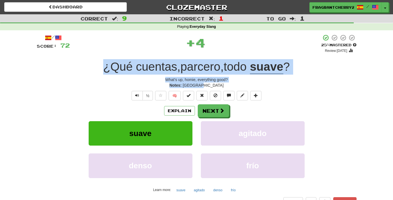
drag, startPoint x: 214, startPoint y: 85, endPoint x: 99, endPoint y: 70, distance: 115.9
click at [99, 70] on div "/ Score: 72 + 4 25 % Mastered Review: 2025-09-21 ¿Qué cuentas , parcero , todo …" at bounding box center [197, 120] width 320 height 172
copy div "¿Qué cuentas , parcero , todo suave ? What's up, homie, everything good? Notes:…"
click at [215, 112] on button "Next" at bounding box center [213, 111] width 31 height 13
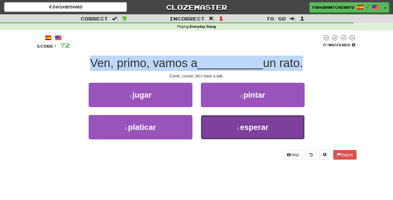
click at [203, 116] on button "4 . esperar" at bounding box center [253, 127] width 104 height 24
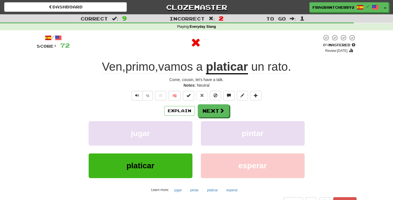
click at [247, 106] on div "Explain Next" at bounding box center [197, 110] width 320 height 13
click at [205, 110] on button "Next" at bounding box center [213, 111] width 31 height 13
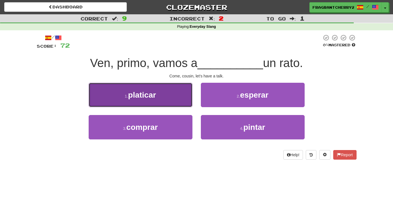
click at [157, 99] on button "1 . platicar" at bounding box center [141, 95] width 104 height 24
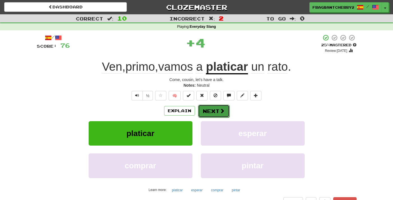
click at [200, 115] on button "Next" at bounding box center [213, 111] width 31 height 13
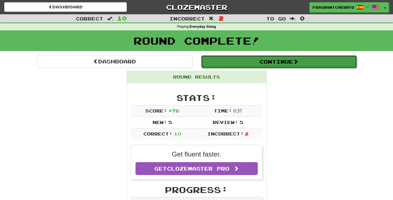
click at [220, 61] on button "Continue" at bounding box center [279, 61] width 156 height 13
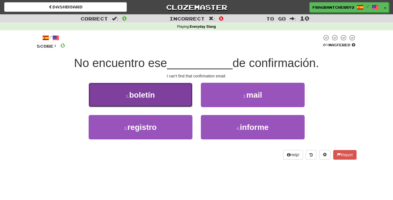
click at [158, 100] on button "1 . boletín" at bounding box center [141, 95] width 104 height 24
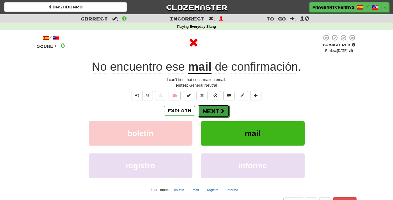
click at [212, 111] on button "Next" at bounding box center [213, 111] width 31 height 13
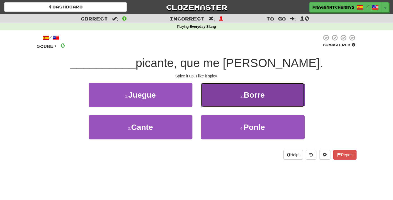
click at [224, 101] on button "2 . Borre" at bounding box center [253, 95] width 104 height 24
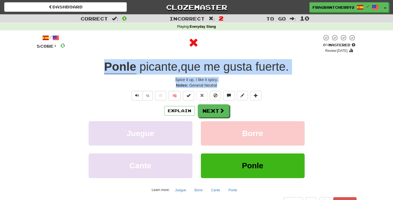
drag, startPoint x: 220, startPoint y: 86, endPoint x: 103, endPoint y: 69, distance: 118.1
click at [103, 69] on div "/ Score: 0 0 % Mastered Review: 2025-09-20 Ponle picante , que me gusta fuerte …" at bounding box center [197, 120] width 320 height 172
copy div "Ponle picante , que me gusta fuerte . Spice it up, I like it spicy. Notes: Gene…"
drag, startPoint x: 213, startPoint y: 114, endPoint x: 160, endPoint y: 54, distance: 80.8
click at [213, 114] on button "Next" at bounding box center [213, 110] width 31 height 13
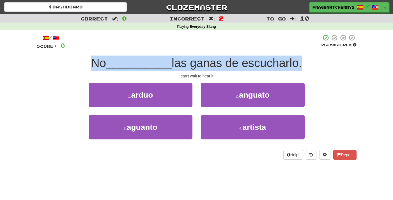
click at [160, 54] on div "/ Score: 0 25 % Mastered No __________ las ganas de escucharlo. I can't wait to…" at bounding box center [197, 96] width 320 height 125
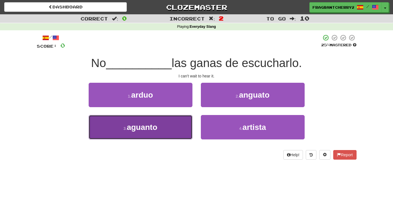
click at [183, 125] on button "3 . aguanto" at bounding box center [141, 127] width 104 height 24
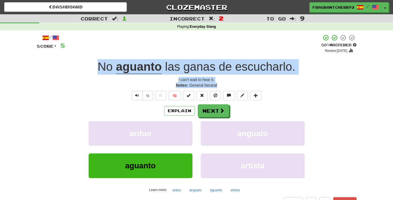
drag, startPoint x: 221, startPoint y: 84, endPoint x: 81, endPoint y: 71, distance: 140.2
click at [81, 71] on div "/ Score: 8 + 8 50 % Mastered Review: 2025-09-30 No aguanto las ganas de escucha…" at bounding box center [197, 120] width 320 height 172
copy div "No aguanto las ganas de escucharlo . I can't wait to hear it. Notes: General Ne…"
click at [204, 106] on button "Next" at bounding box center [213, 111] width 31 height 13
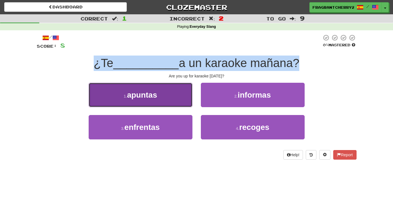
click at [167, 103] on button "1 . apuntas" at bounding box center [141, 95] width 104 height 24
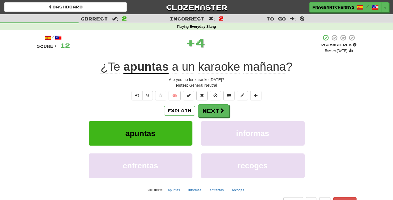
click at [244, 56] on div "/ Score: 12 + 4 25 % Mastered Review: 2025-09-21 ¿Te apuntas a un karaoke mañan…" at bounding box center [197, 120] width 320 height 172
click at [213, 110] on button "Next" at bounding box center [213, 111] width 31 height 13
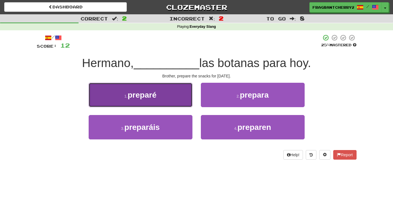
click at [179, 95] on button "1 . preparé" at bounding box center [141, 95] width 104 height 24
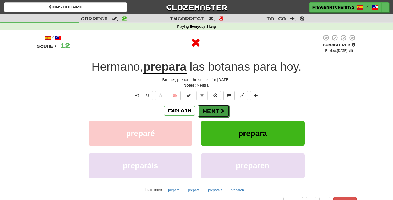
click at [217, 110] on button "Next" at bounding box center [213, 111] width 31 height 13
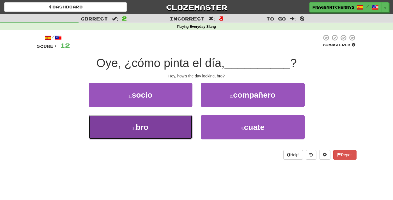
click at [167, 134] on button "3 . bro" at bounding box center [141, 127] width 104 height 24
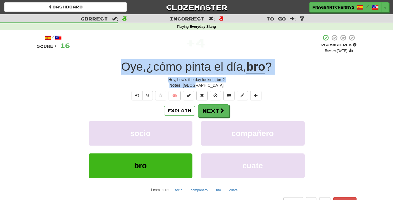
drag, startPoint x: 211, startPoint y: 87, endPoint x: 121, endPoint y: 71, distance: 92.1
click at [121, 71] on div "/ Score: 16 + 4 25 % Mastered Review: 2025-09-21 Oye , ¿cómo pinta el día , bro…" at bounding box center [197, 120] width 320 height 172
copy div "Oye , ¿cómo pinta el día , bro ? Hey, how's the day looking, bro? Notes: Spain"
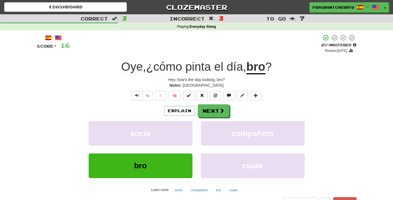
click at [207, 121] on div "Explain Next socio compañero bro cuate Learn more: socio compañero bro cuate" at bounding box center [197, 149] width 320 height 90
click at [207, 115] on button "Next" at bounding box center [213, 111] width 31 height 13
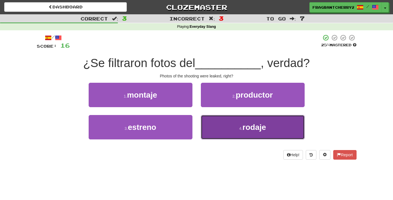
click at [237, 129] on button "4 . rodaje" at bounding box center [253, 127] width 104 height 24
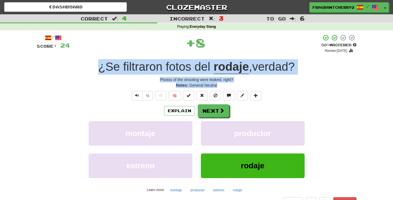
drag, startPoint x: 220, startPoint y: 86, endPoint x: 96, endPoint y: 71, distance: 124.6
click at [96, 71] on div "/ Score: 24 + 8 50 % Mastered Review: 2025-09-30 ¿Se filtraron fotos del rodaje…" at bounding box center [197, 120] width 320 height 172
copy div "¿Se filtraron fotos del rodaje , verdad ? Photos of the shooting were leaked, r…"
click at [211, 116] on button "Next" at bounding box center [213, 111] width 31 height 13
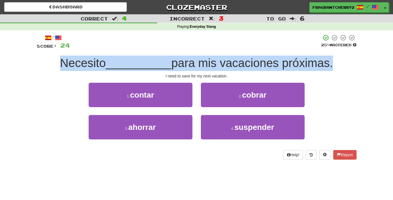
click at [168, 56] on div "/ Score: 24 25 % Mastered Necesito __________ para mis vacaciones próximas. I n…" at bounding box center [197, 96] width 320 height 125
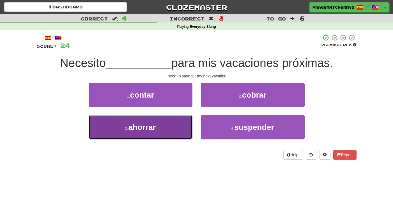
click at [169, 135] on button "3 . ahorrar" at bounding box center [141, 127] width 104 height 24
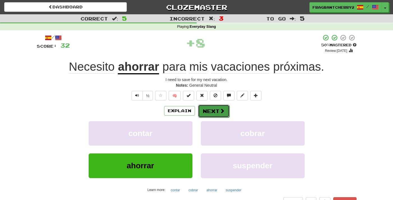
click at [215, 110] on button "Next" at bounding box center [213, 111] width 31 height 13
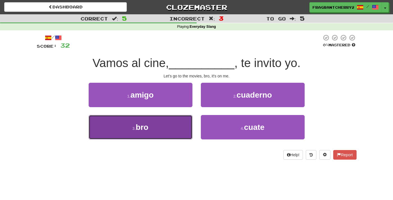
click at [167, 117] on button "3 . bro" at bounding box center [141, 127] width 104 height 24
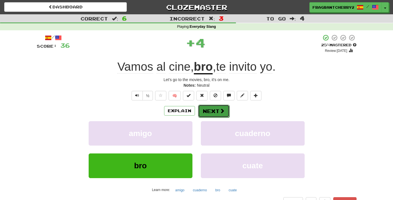
click at [213, 112] on button "Next" at bounding box center [213, 111] width 31 height 13
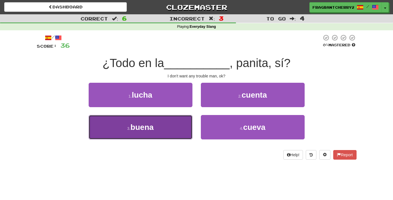
click at [176, 120] on button "3 . buena" at bounding box center [141, 127] width 104 height 24
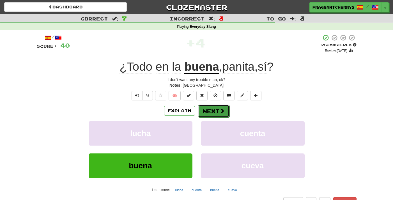
click at [207, 113] on button "Next" at bounding box center [213, 111] width 31 height 13
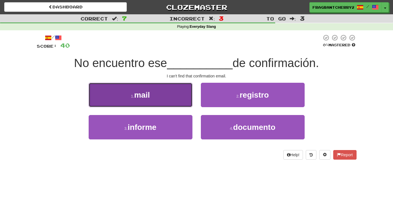
click at [145, 98] on span "mail" at bounding box center [142, 95] width 16 height 9
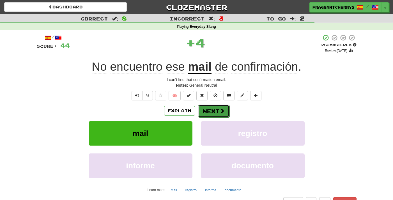
click at [214, 112] on button "Next" at bounding box center [213, 111] width 31 height 13
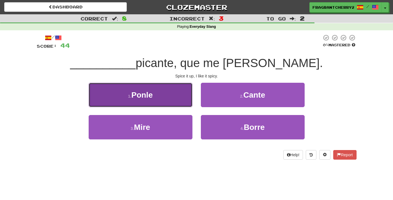
click at [166, 89] on button "1 . Ponle" at bounding box center [141, 95] width 104 height 24
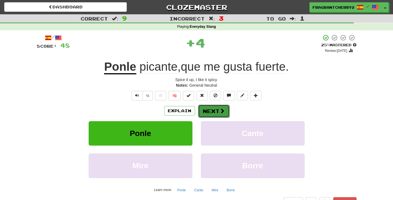
click at [222, 110] on span at bounding box center [222, 110] width 5 height 5
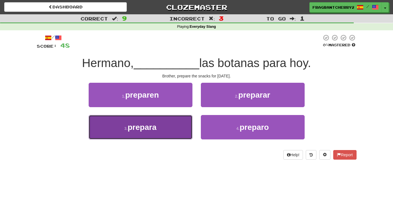
click at [168, 130] on button "3 . prepara" at bounding box center [141, 127] width 104 height 24
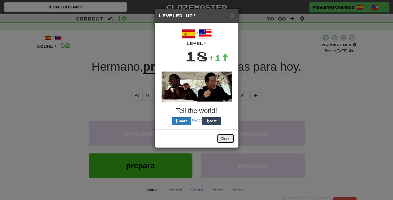
click at [226, 138] on button "Close" at bounding box center [225, 139] width 17 height 10
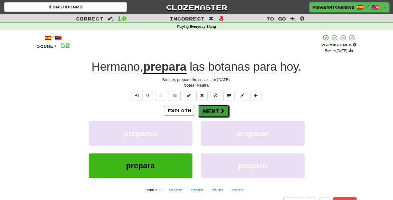
click at [209, 117] on button "Next" at bounding box center [213, 111] width 31 height 13
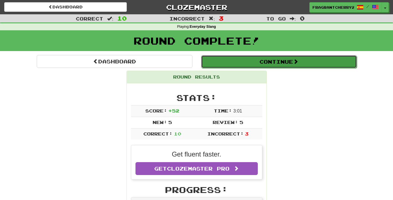
click at [227, 65] on button "Continue" at bounding box center [279, 61] width 156 height 13
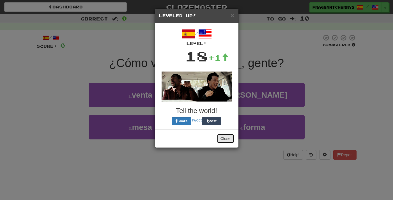
click at [225, 143] on button "Close" at bounding box center [225, 139] width 17 height 10
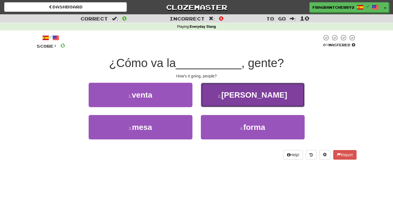
click at [228, 99] on button "2 . peña" at bounding box center [253, 95] width 104 height 24
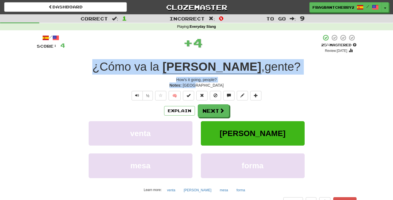
drag, startPoint x: 210, startPoint y: 86, endPoint x: 126, endPoint y: 74, distance: 84.4
click at [126, 74] on div "/ Score: 4 + 4 25 % Mastered Review: 2025-09-21 ¿Cómo va la peña , gente ? How'…" at bounding box center [197, 120] width 320 height 172
copy div "¿Cómo va la peña , gente ? How's it going, people? Notes: Spain"
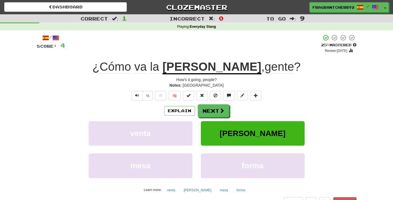
click at [111, 73] on div "¿Cómo va la peña , gente ?" at bounding box center [197, 66] width 320 height 15
click at [218, 112] on button "Next" at bounding box center [213, 111] width 31 height 13
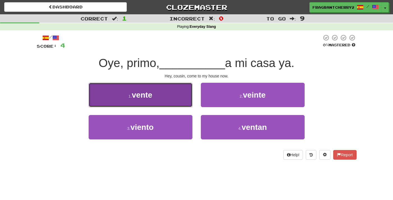
click at [165, 89] on button "1 . vente" at bounding box center [141, 95] width 104 height 24
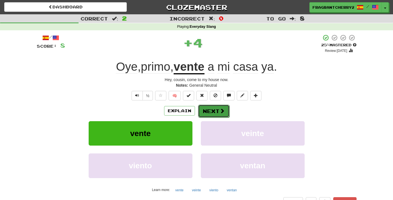
click at [212, 113] on button "Next" at bounding box center [213, 111] width 31 height 13
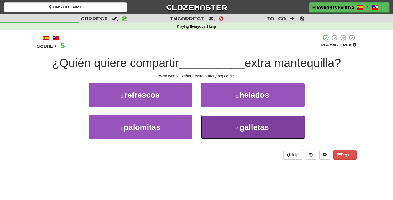
click at [228, 124] on button "4 . galletas" at bounding box center [253, 127] width 104 height 24
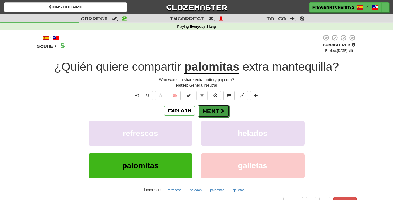
click at [213, 109] on button "Next" at bounding box center [213, 111] width 31 height 13
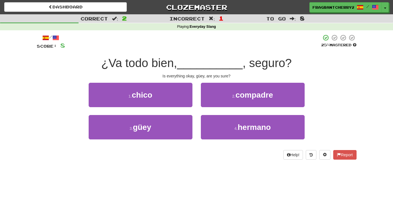
click at [162, 141] on div "3 . güey" at bounding box center [140, 131] width 112 height 32
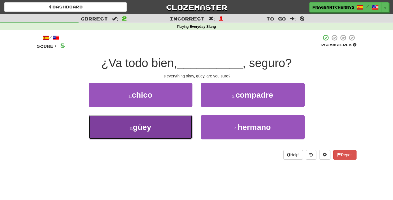
click at [163, 132] on button "3 . güey" at bounding box center [141, 127] width 104 height 24
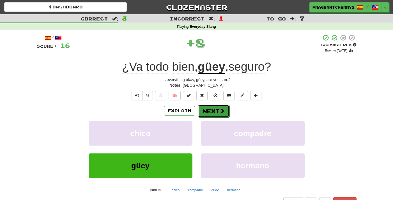
click at [213, 112] on button "Next" at bounding box center [213, 111] width 31 height 13
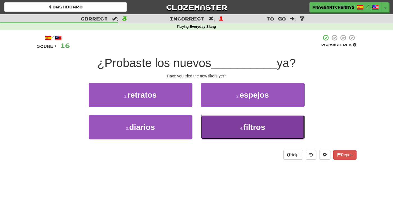
click at [225, 125] on button "4 . filtros" at bounding box center [253, 127] width 104 height 24
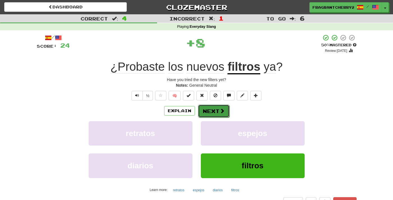
click at [213, 113] on button "Next" at bounding box center [213, 111] width 31 height 13
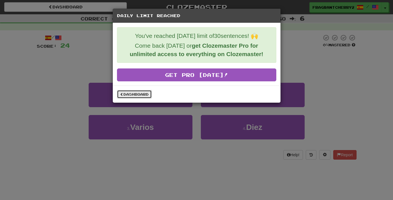
click at [143, 94] on link "Dashboard" at bounding box center [134, 94] width 35 height 8
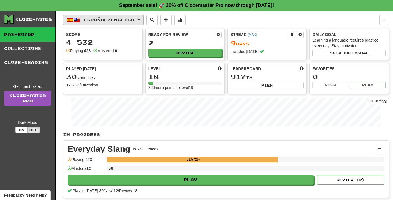
click at [79, 23] on span "button" at bounding box center [76, 20] width 7 height 7
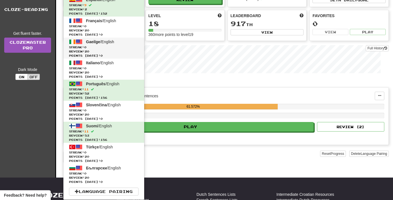
scroll to position [54, 0]
